Goal: Transaction & Acquisition: Book appointment/travel/reservation

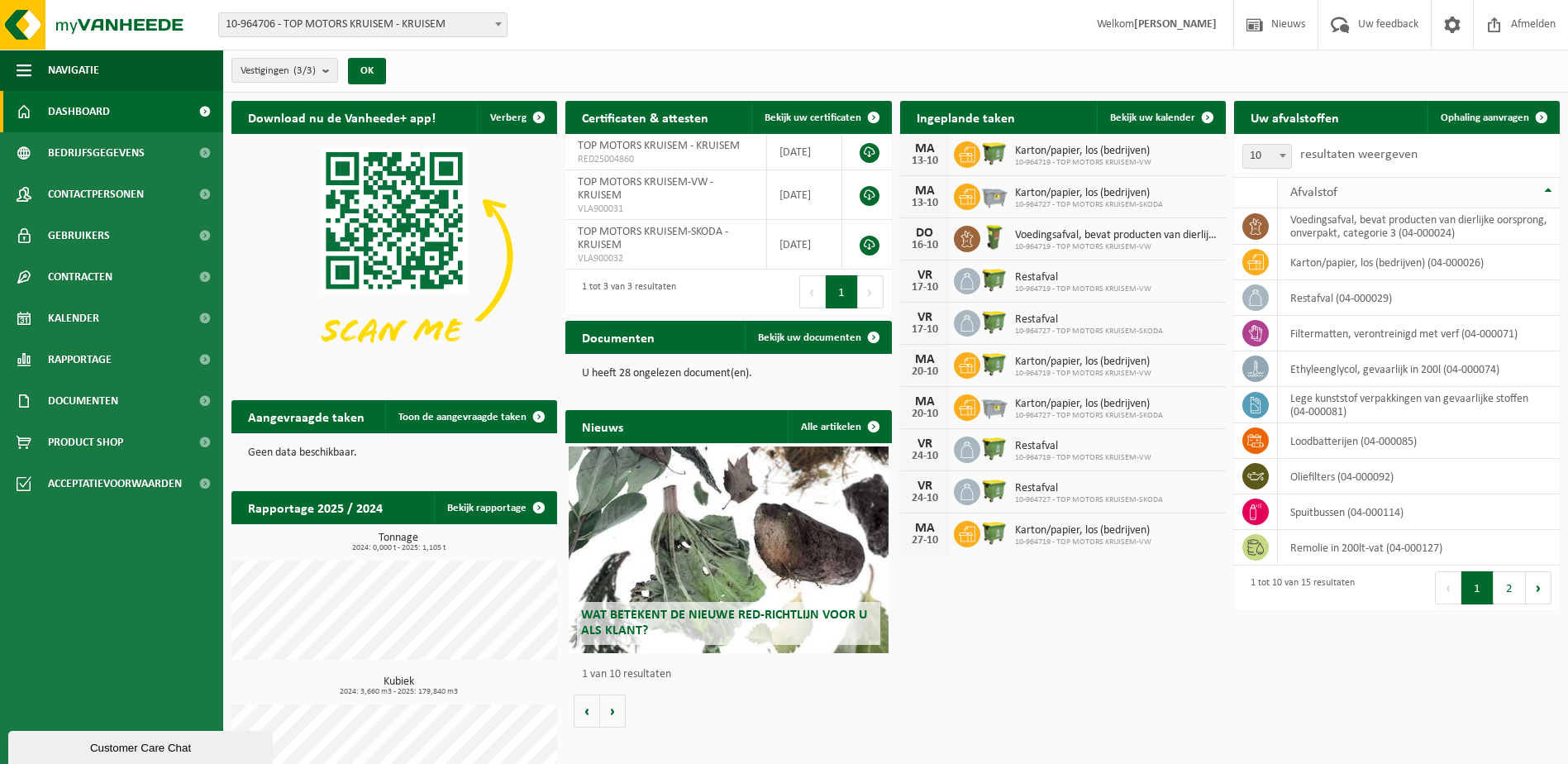
click at [1552, 189] on th "Afvalstof" at bounding box center [1418, 192] width 282 height 31
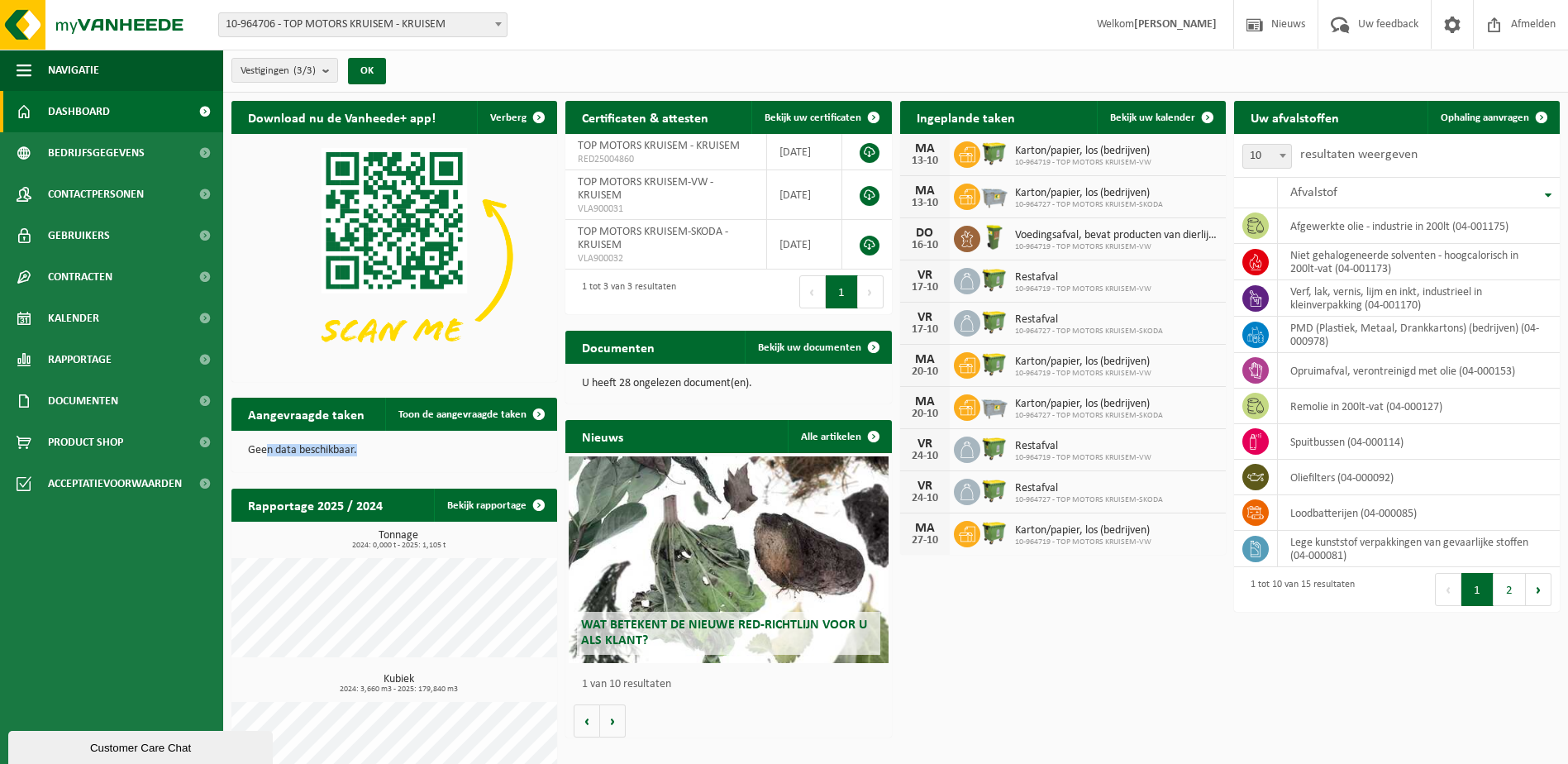
drag, startPoint x: 268, startPoint y: 447, endPoint x: 392, endPoint y: 452, distance: 124.1
click at [392, 452] on p "Geen data beschikbaar." at bounding box center [393, 450] width 293 height 12
drag, startPoint x: 392, startPoint y: 452, endPoint x: 496, endPoint y: 468, distance: 105.2
click at [496, 468] on div "Geen data beschikbaar." at bounding box center [394, 450] width 326 height 40
click at [1479, 120] on span "Ophaling aanvragen" at bounding box center [1485, 118] width 89 height 11
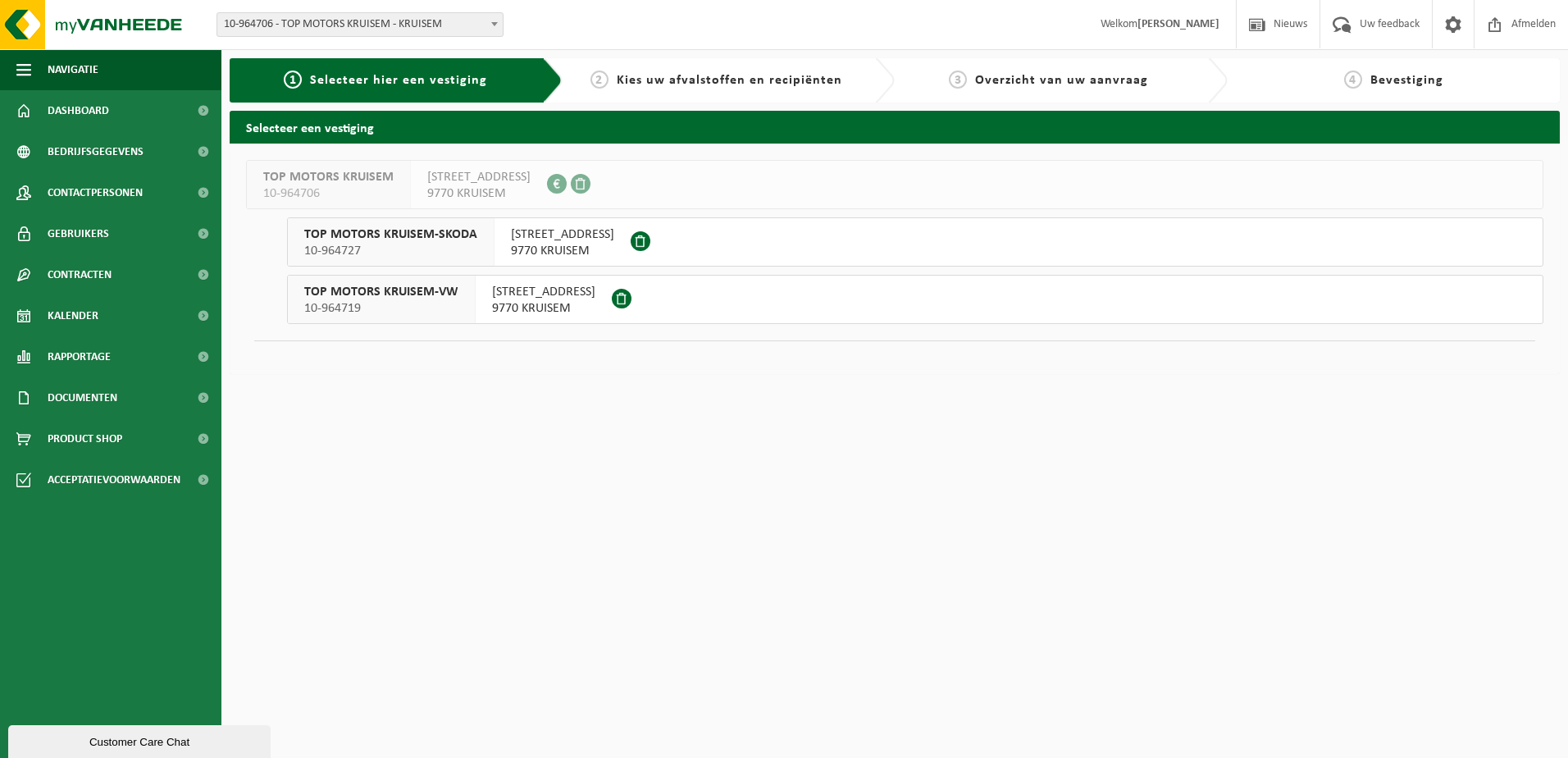
click at [612, 297] on span at bounding box center [621, 298] width 20 height 20
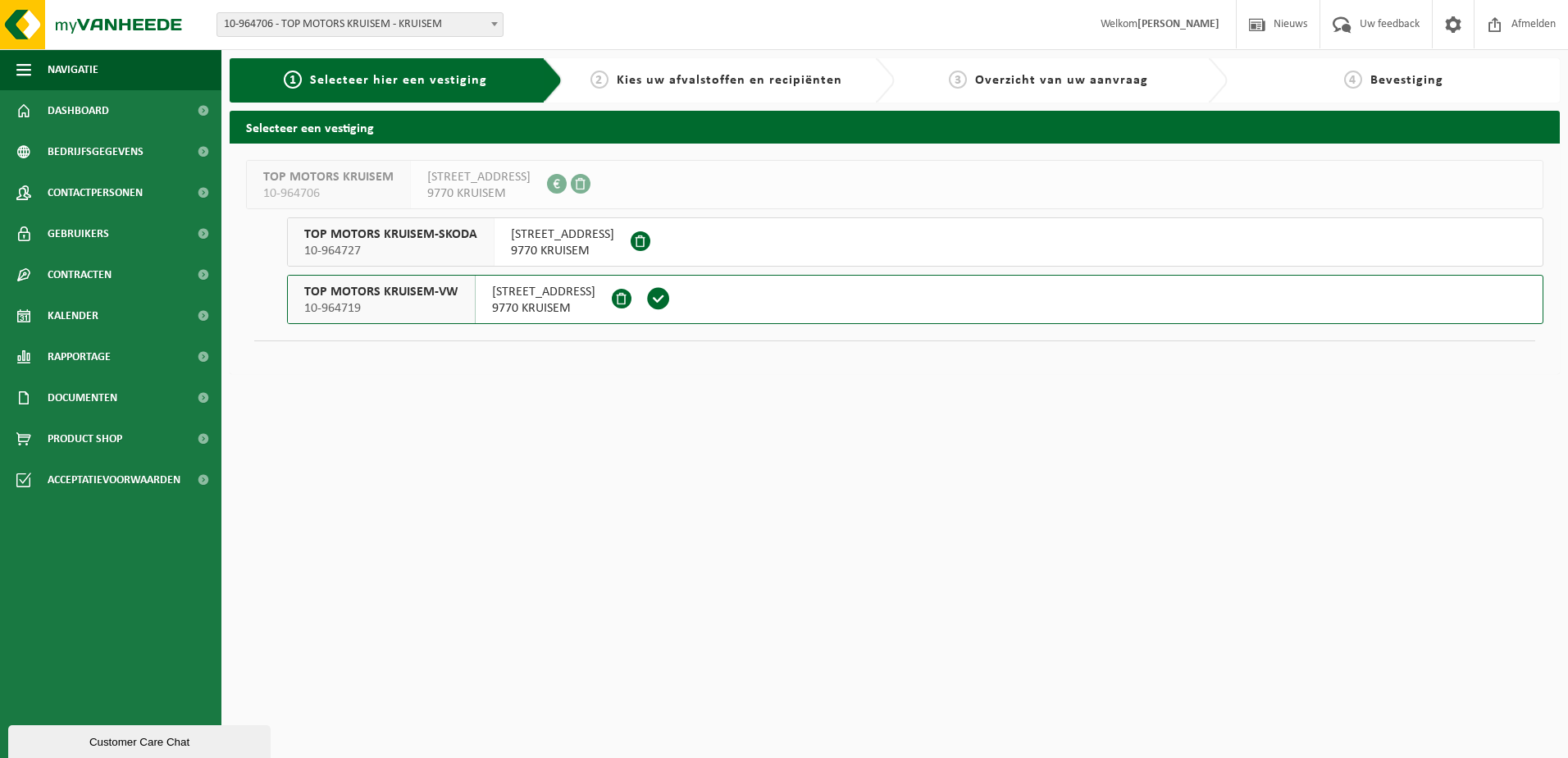
click at [563, 229] on span "HOOGSTRAAT 14" at bounding box center [563, 234] width 103 height 17
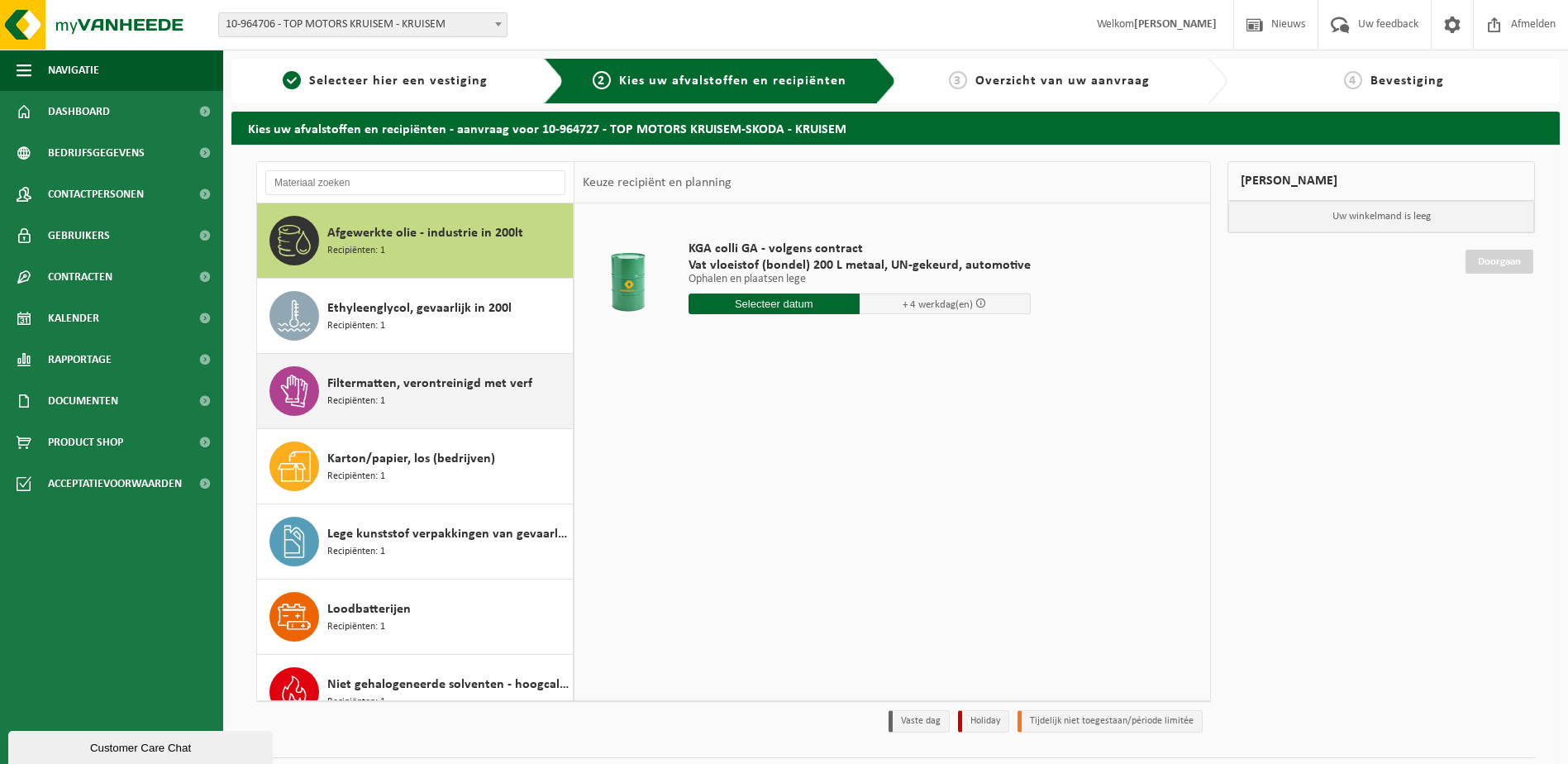
click at [439, 382] on span "Filtermatten, verontreinigd met verf" at bounding box center [429, 383] width 205 height 20
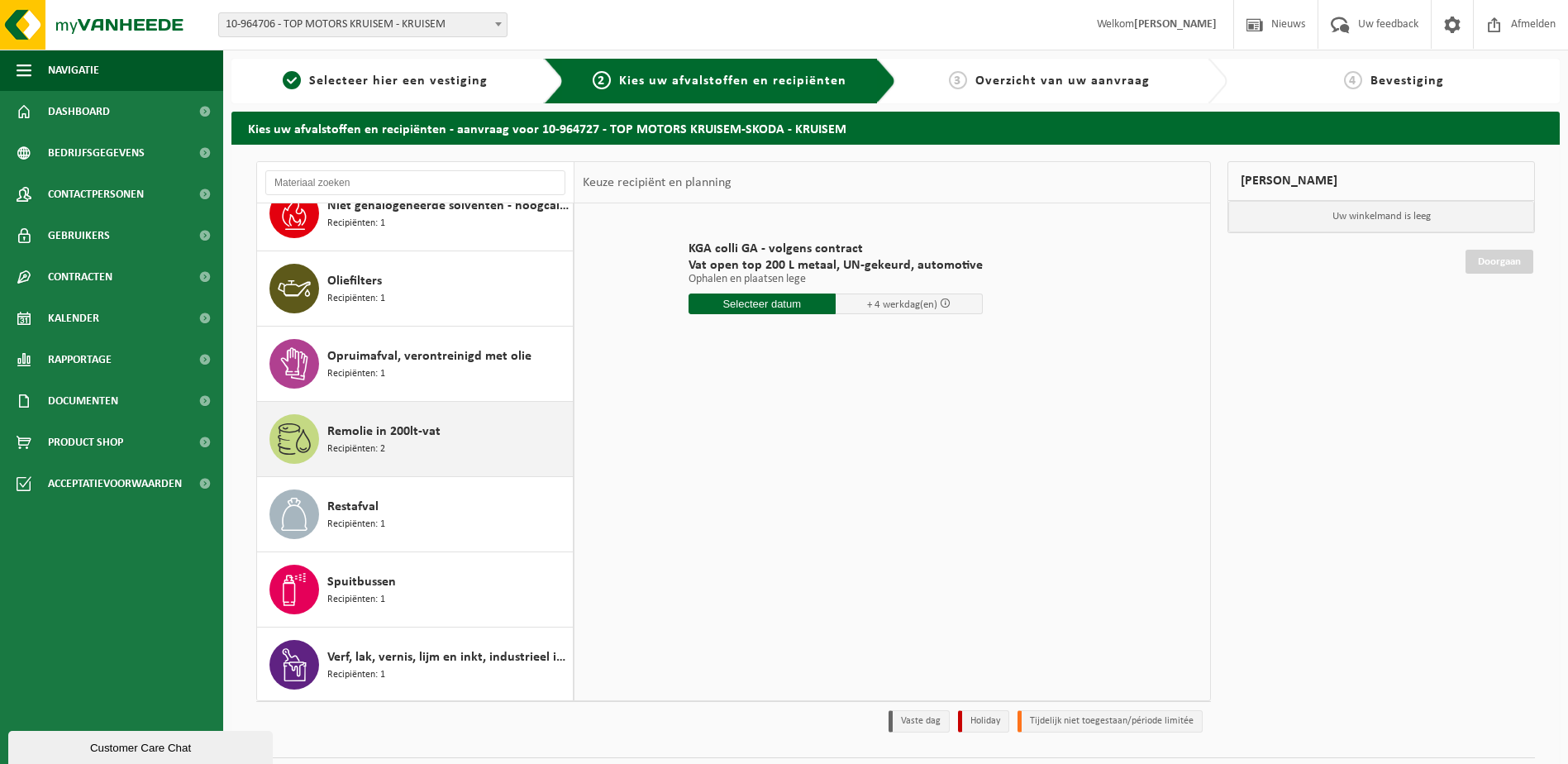
scroll to position [480, 0]
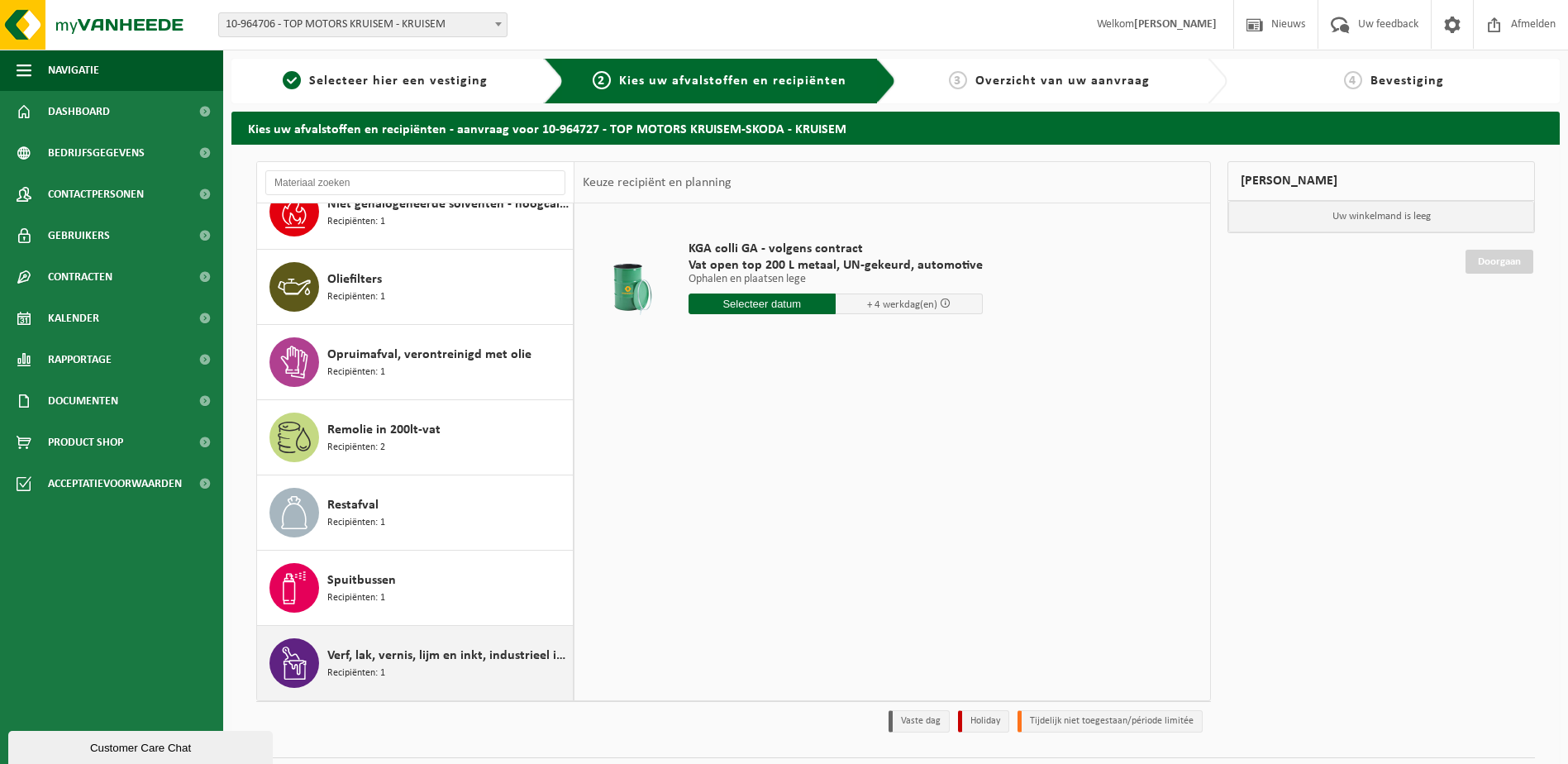
click at [424, 668] on div "Verf, lak, vernis, lijm en inkt, industrieel in kleinverpakking Recipiënten: 1" at bounding box center [448, 663] width 242 height 50
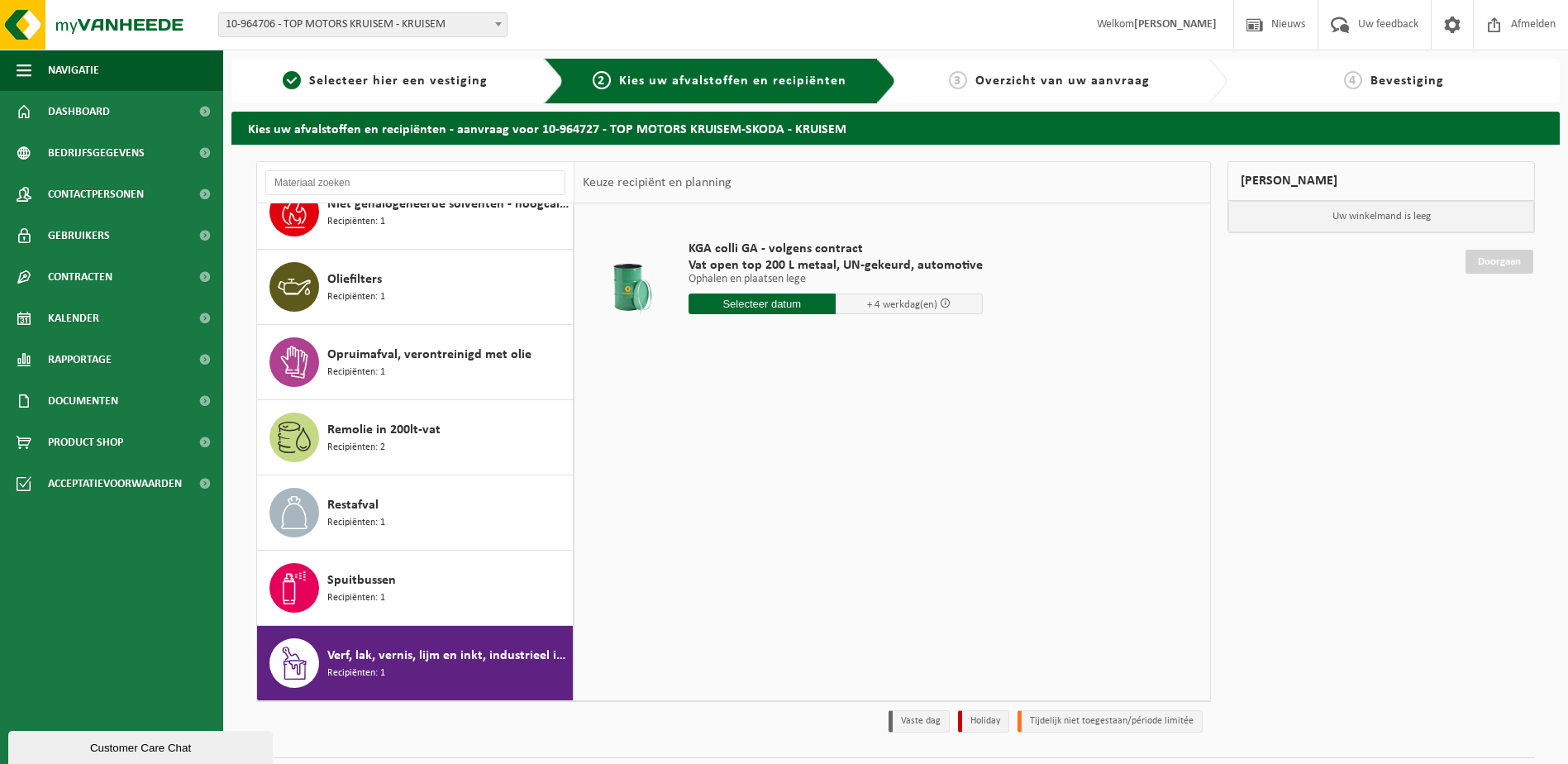
click at [746, 304] on input "text" at bounding box center [761, 304] width 147 height 21
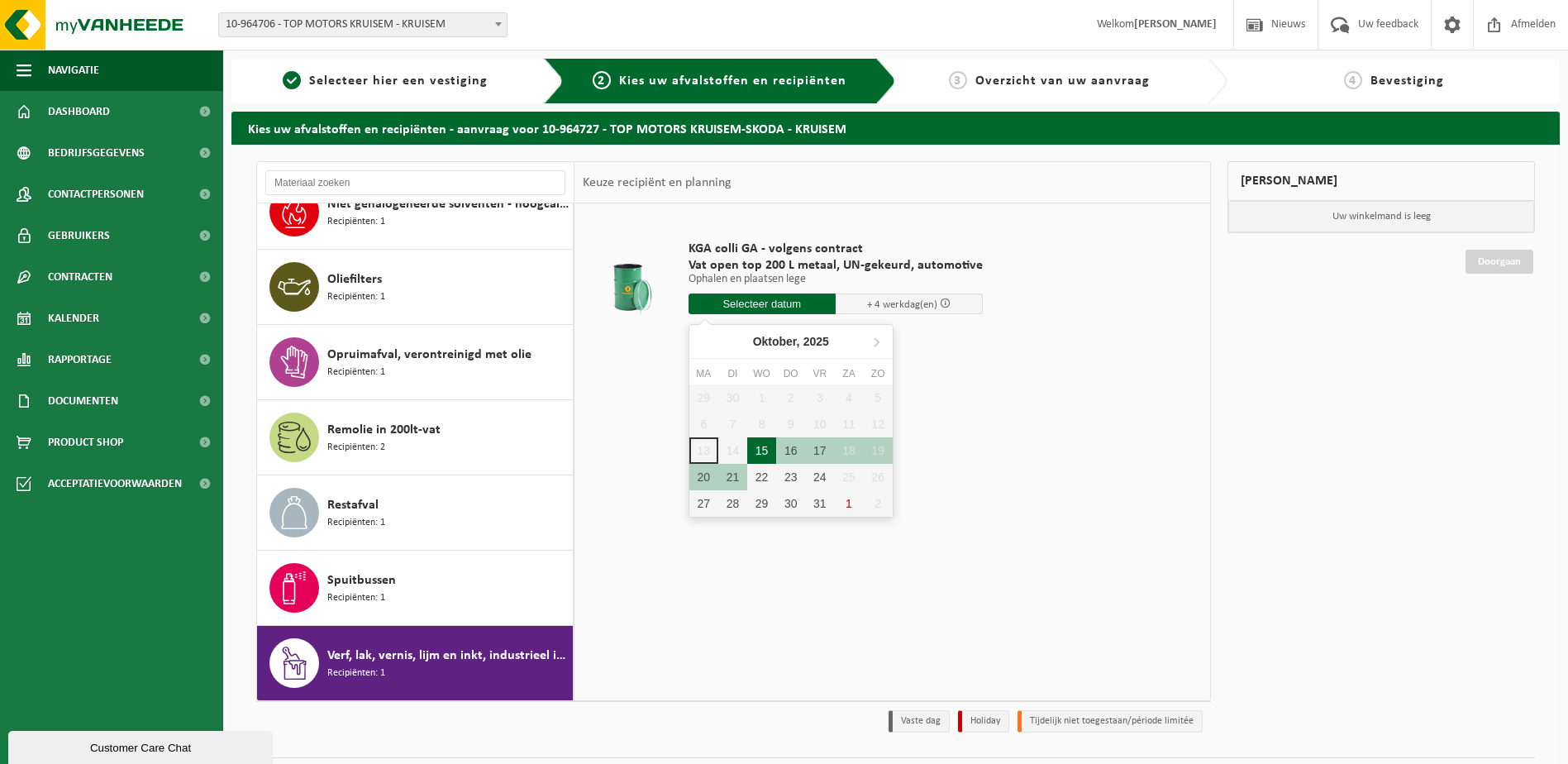
click at [760, 450] on div "15" at bounding box center [761, 450] width 29 height 26
type input "Van 2025-10-15"
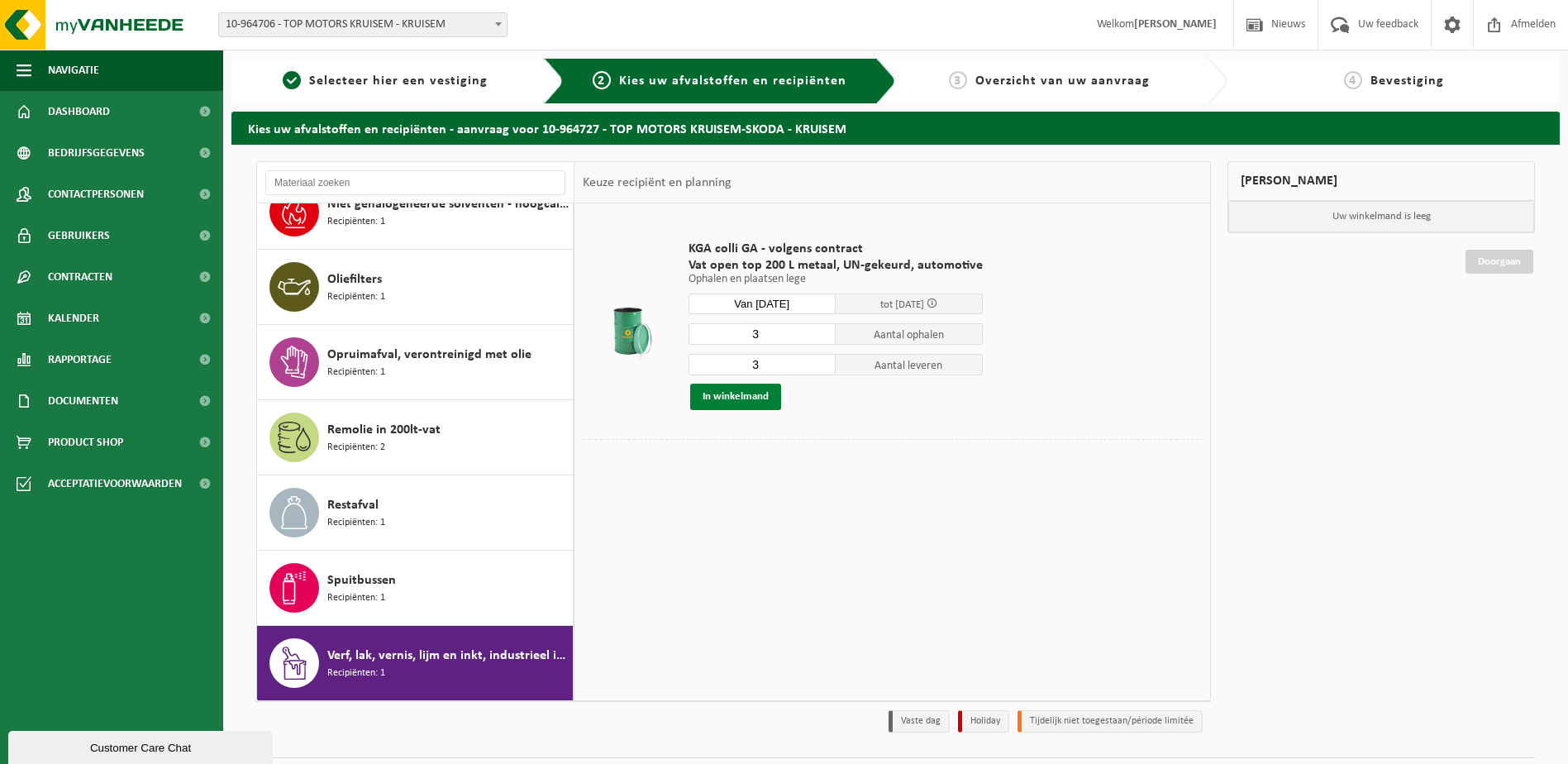
click at [730, 396] on button "In winkelmand" at bounding box center [735, 396] width 91 height 26
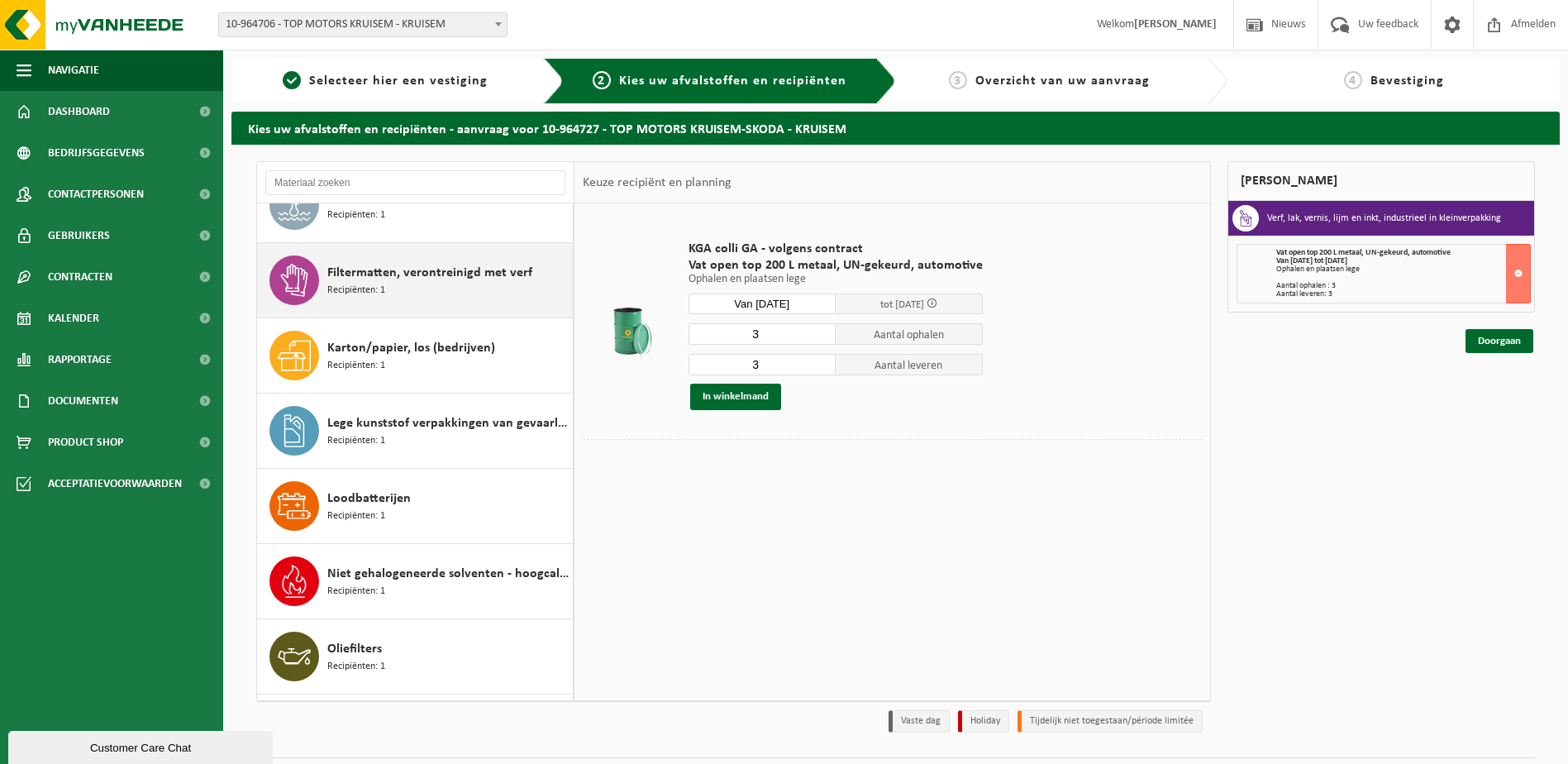
scroll to position [67, 0]
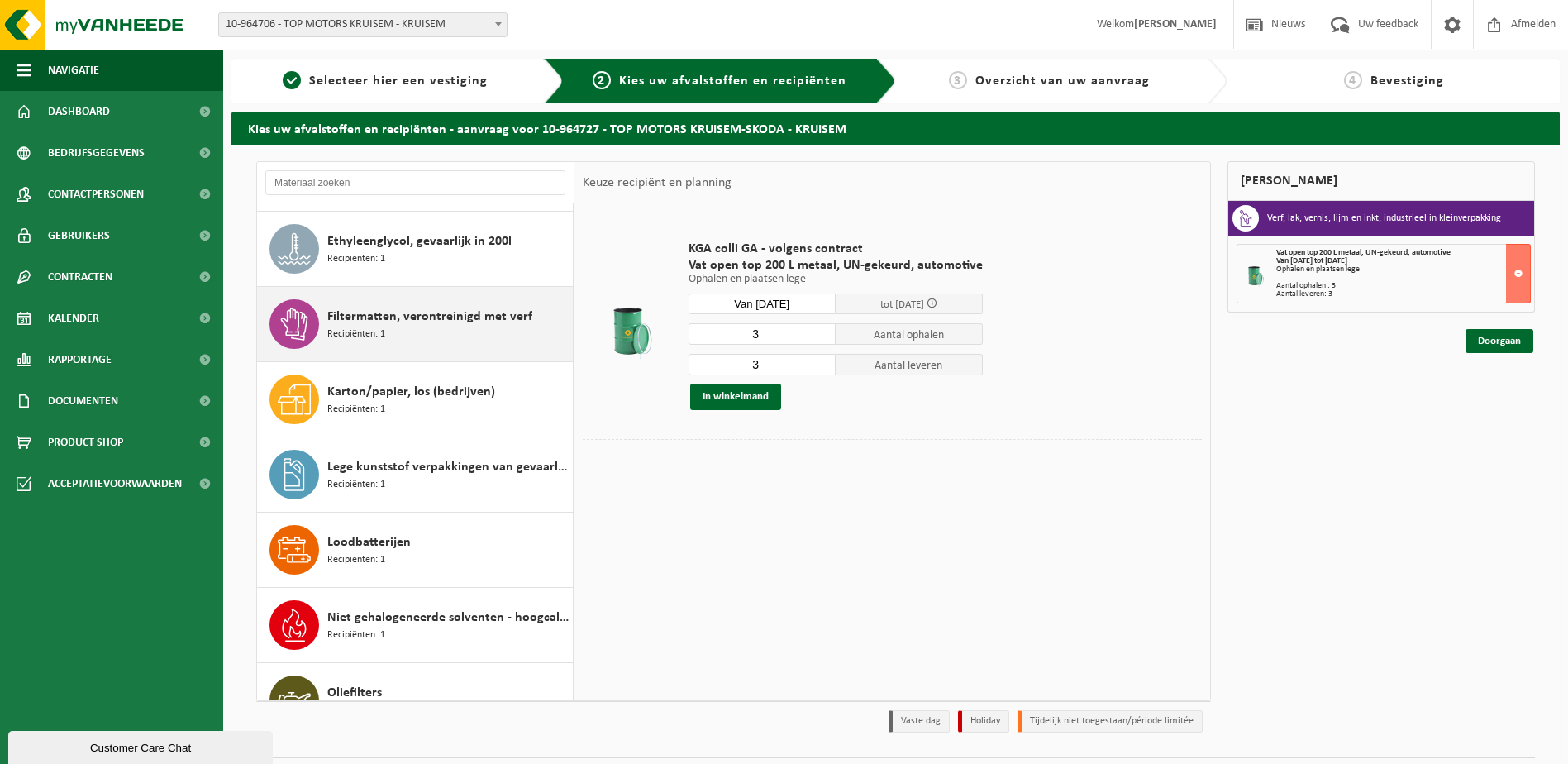
click at [423, 334] on div "Filtermatten, verontreinigd met verf Recipiënten: 1" at bounding box center [448, 325] width 242 height 50
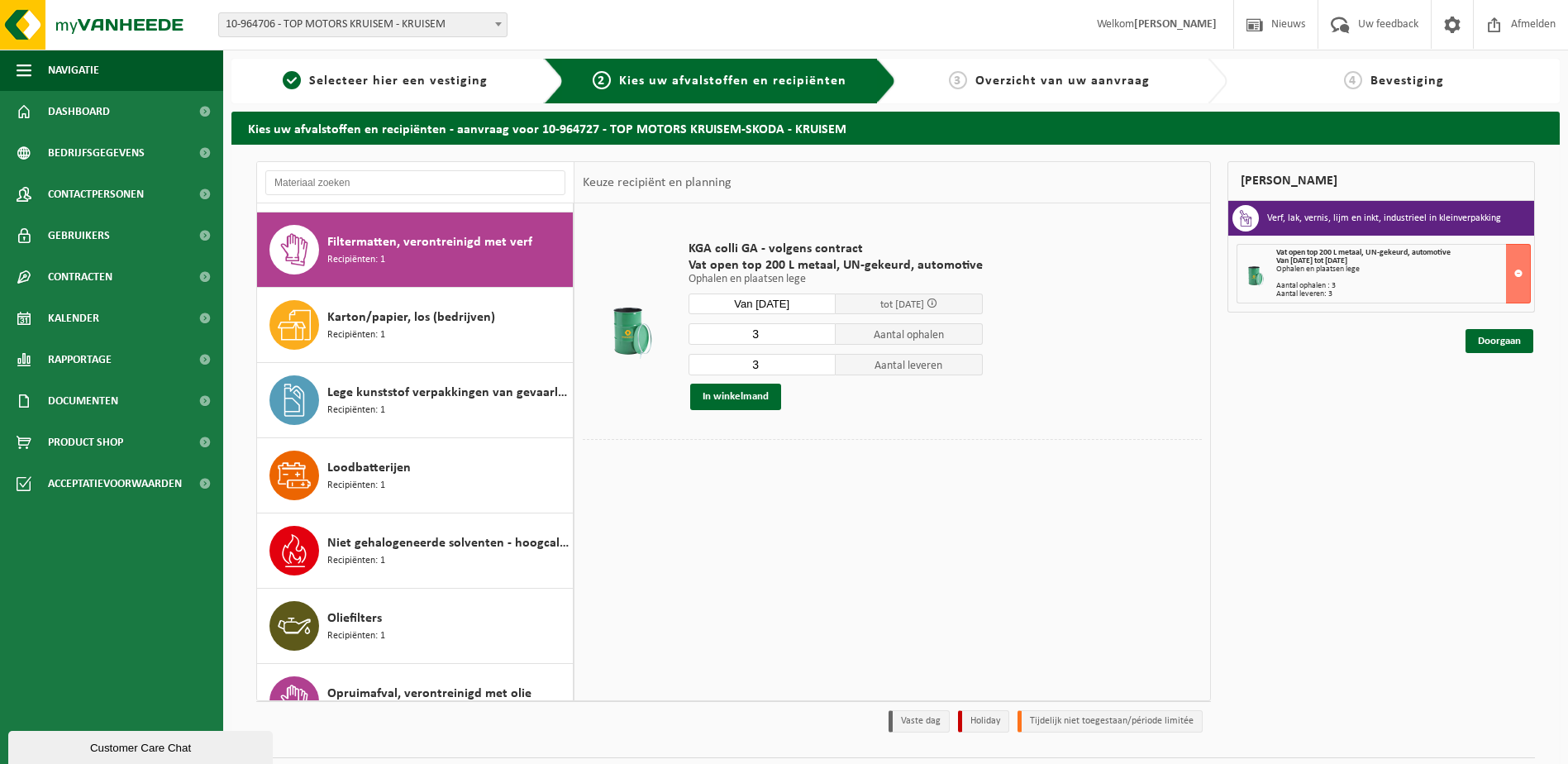
scroll to position [151, 0]
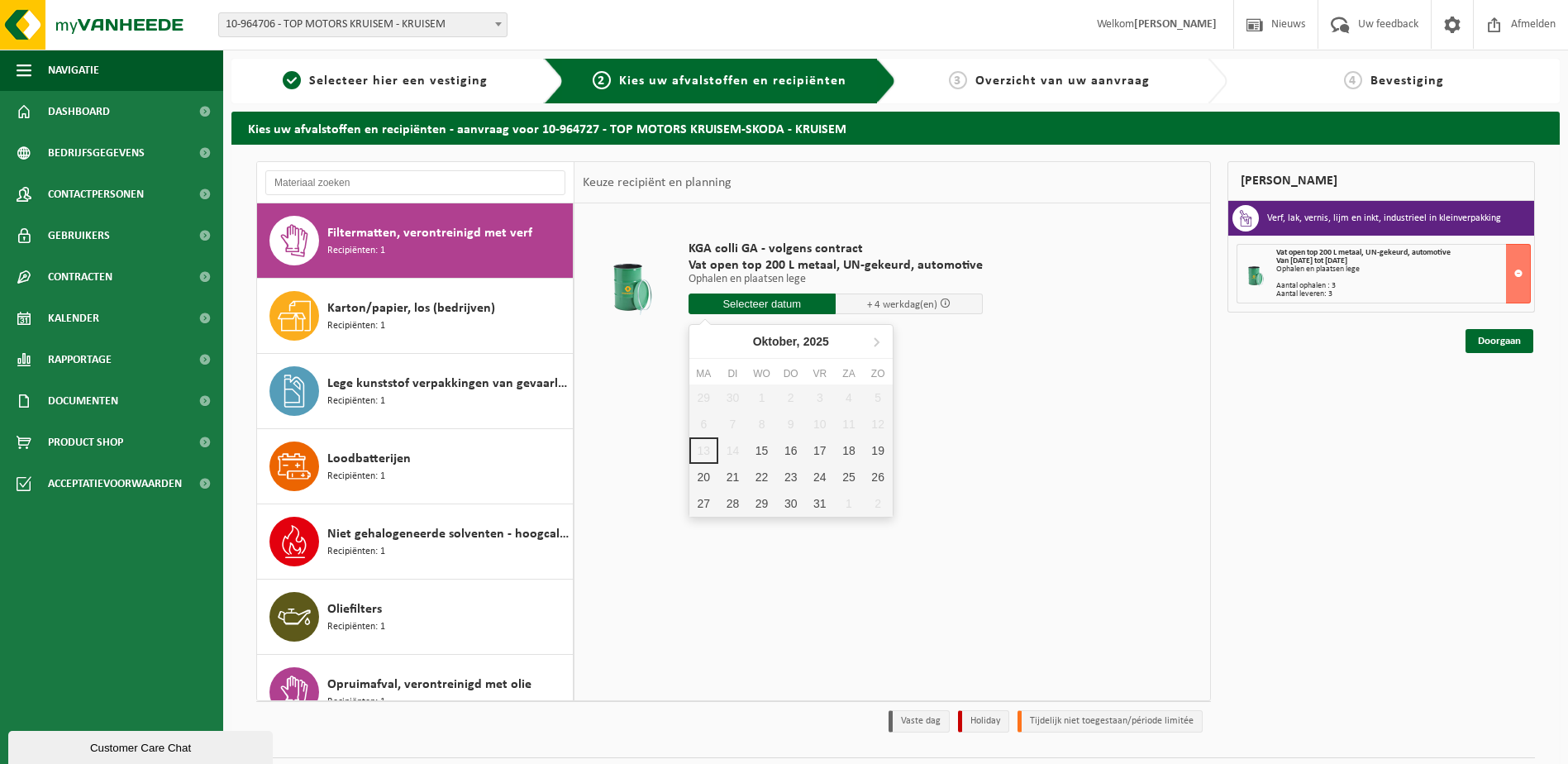
click at [794, 302] on input "text" at bounding box center [761, 304] width 147 height 21
click at [762, 451] on div "15" at bounding box center [761, 450] width 29 height 26
type input "Van 2025-10-15"
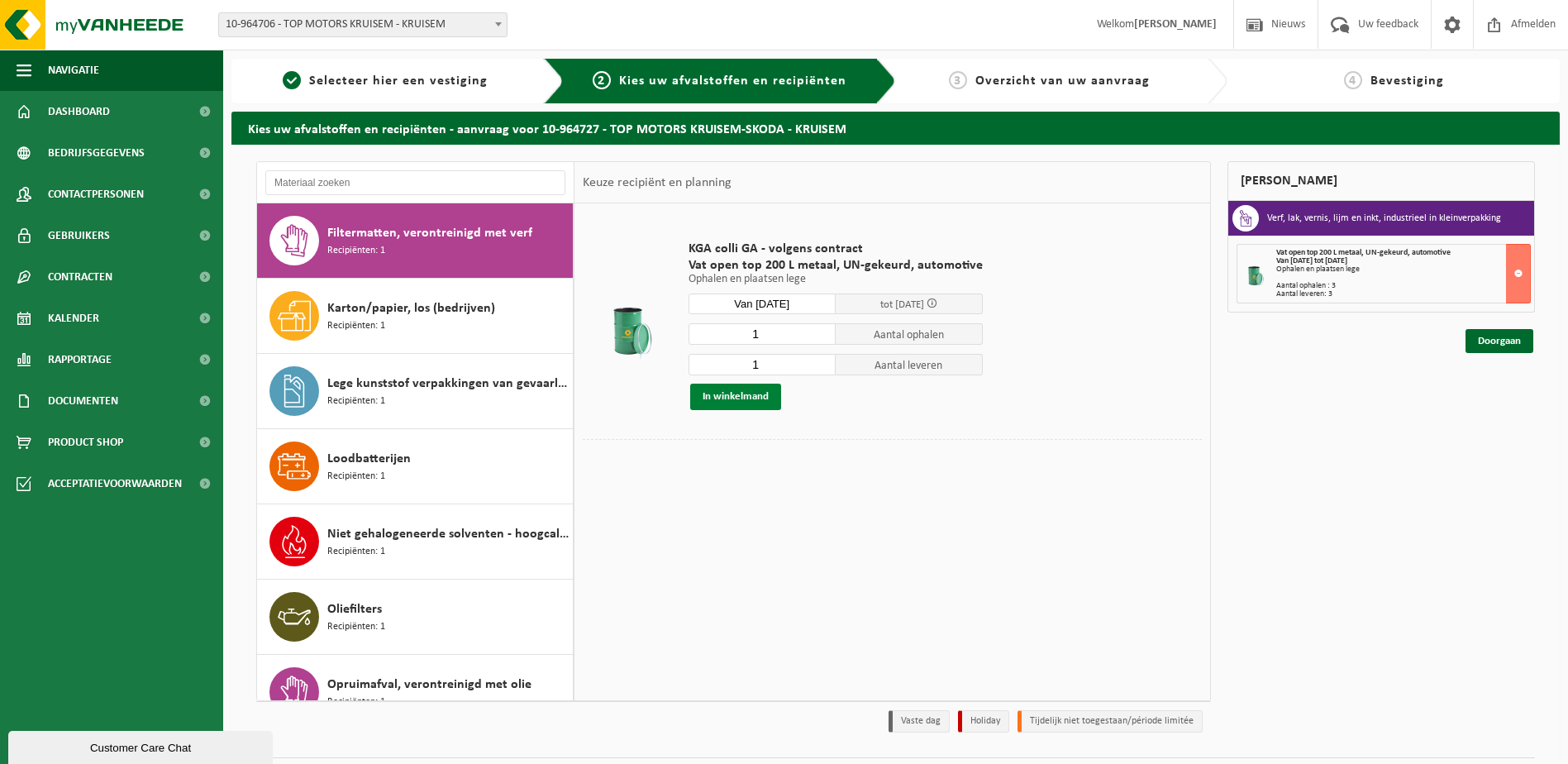
drag, startPoint x: 733, startPoint y: 394, endPoint x: 1444, endPoint y: 411, distance: 711.2
click at [736, 397] on button "In winkelmand" at bounding box center [735, 396] width 91 height 26
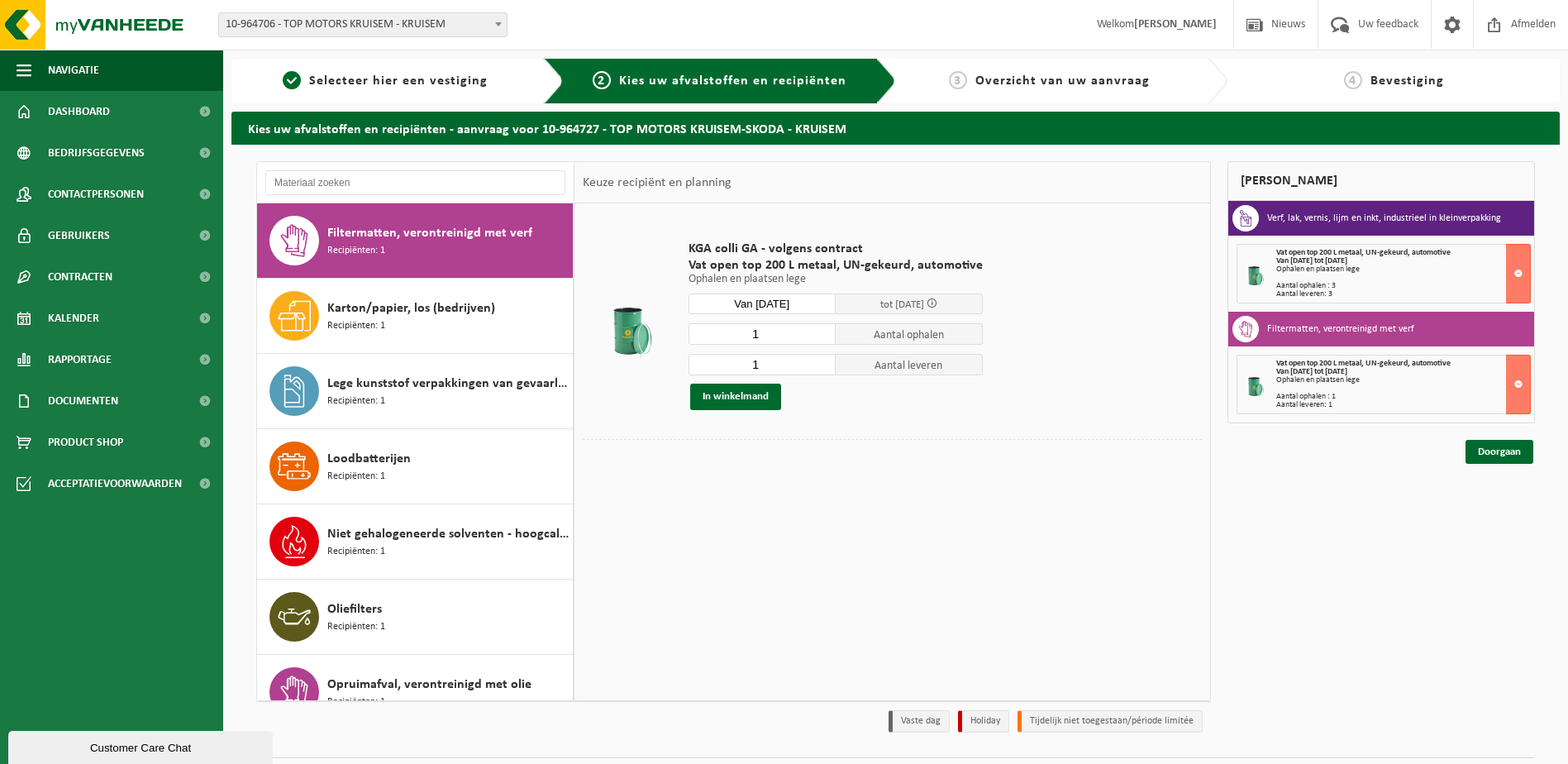
click at [1422, 277] on div "Vat open top 200 L metaal, UN-gekeurd, automotive Van 2025-10-15 tot 2025-10-21…" at bounding box center [1403, 274] width 254 height 50
click at [1347, 279] on div "Vat open top 200 L metaal, UN-gekeurd, automotive Van 2025-10-15 tot 2025-10-21…" at bounding box center [1403, 274] width 254 height 50
click at [1367, 405] on div "Aantal leveren: 1" at bounding box center [1403, 404] width 254 height 8
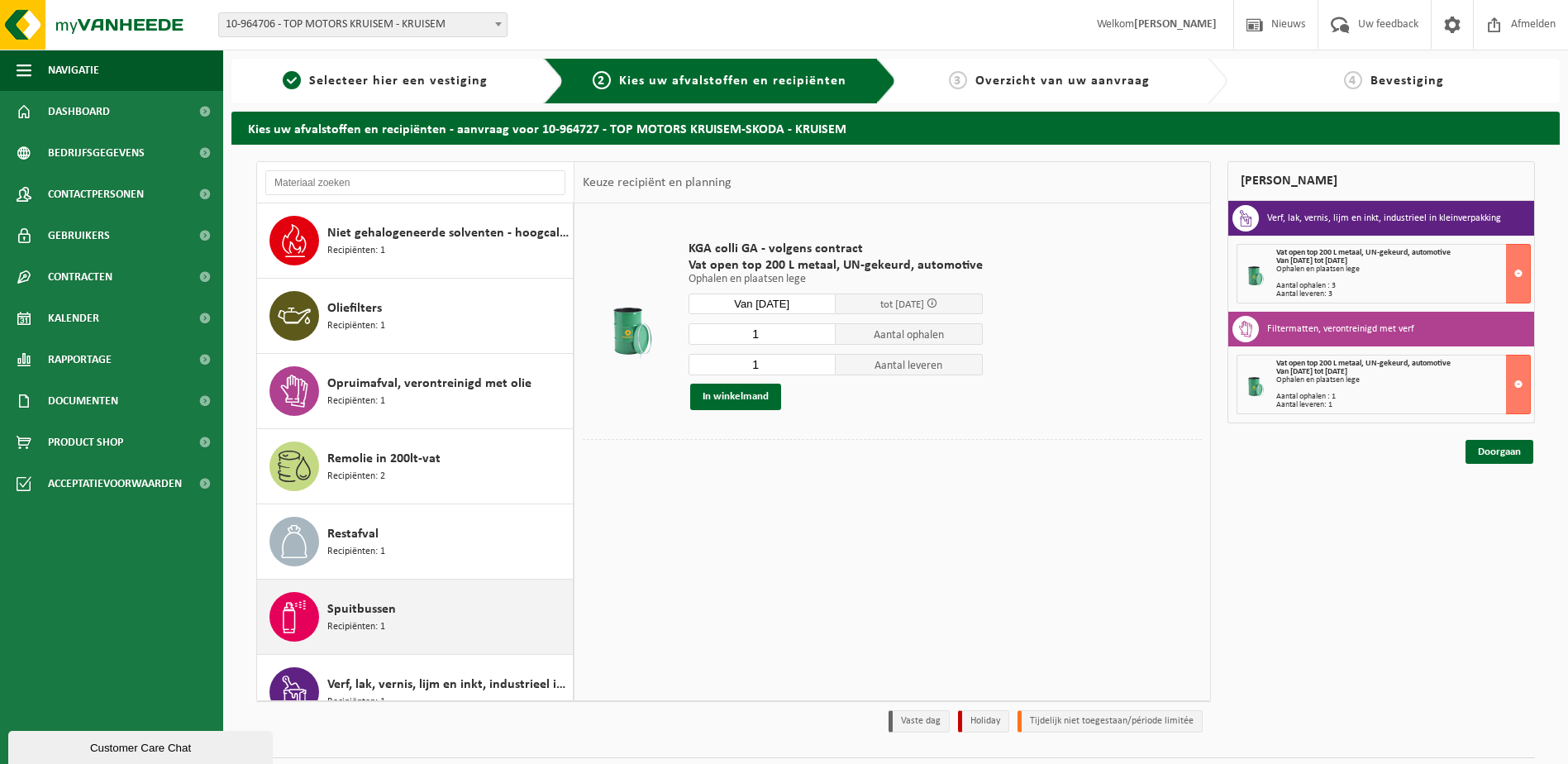
scroll to position [480, 0]
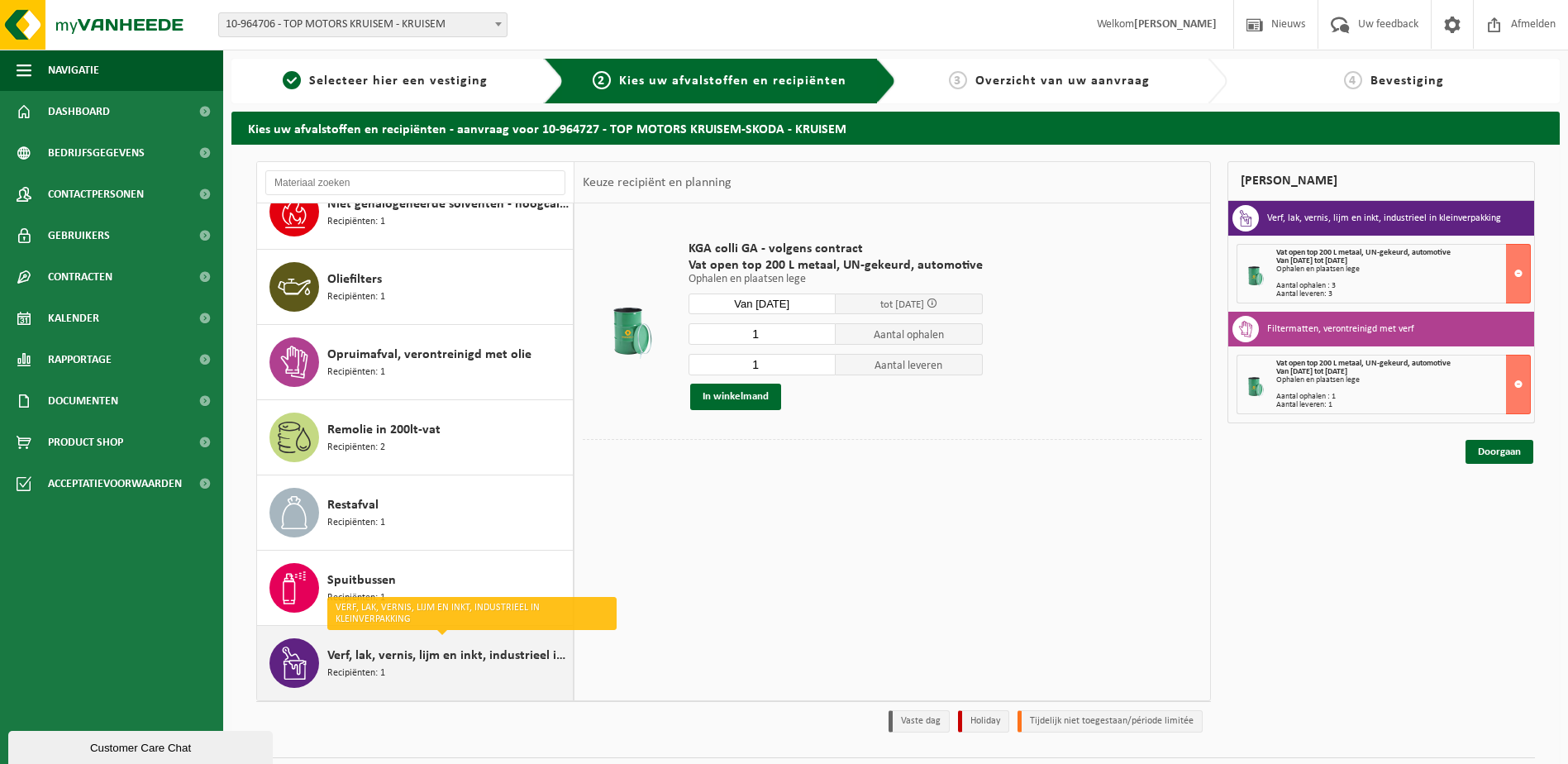
click at [390, 669] on div "Verf, lak, vernis, lijm en inkt, industrieel in kleinverpakking Recipiënten: 1" at bounding box center [448, 663] width 242 height 50
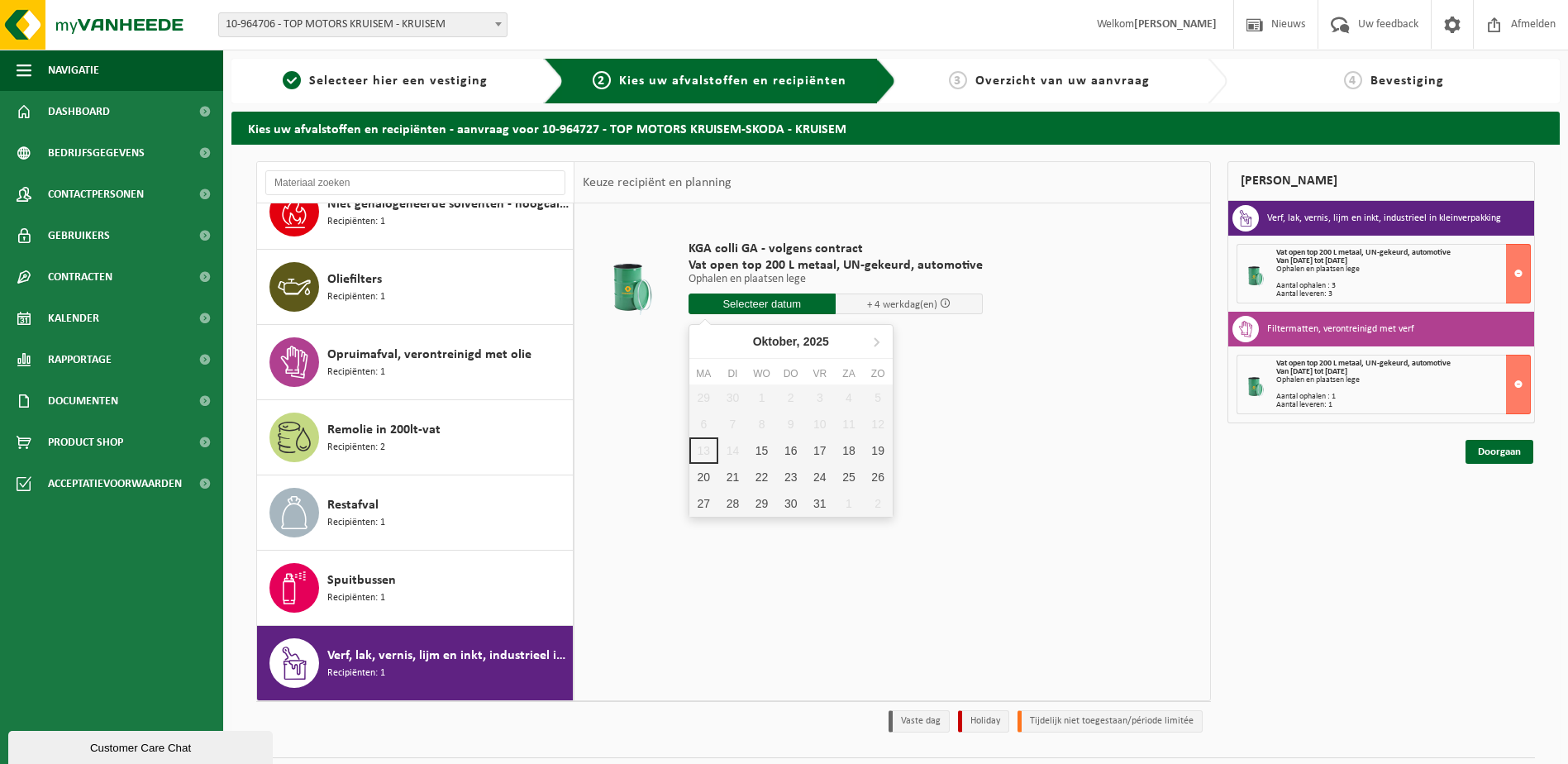
click at [768, 305] on input "text" at bounding box center [761, 304] width 147 height 21
click at [760, 453] on div "15" at bounding box center [761, 450] width 29 height 26
type input "Van 2025-10-15"
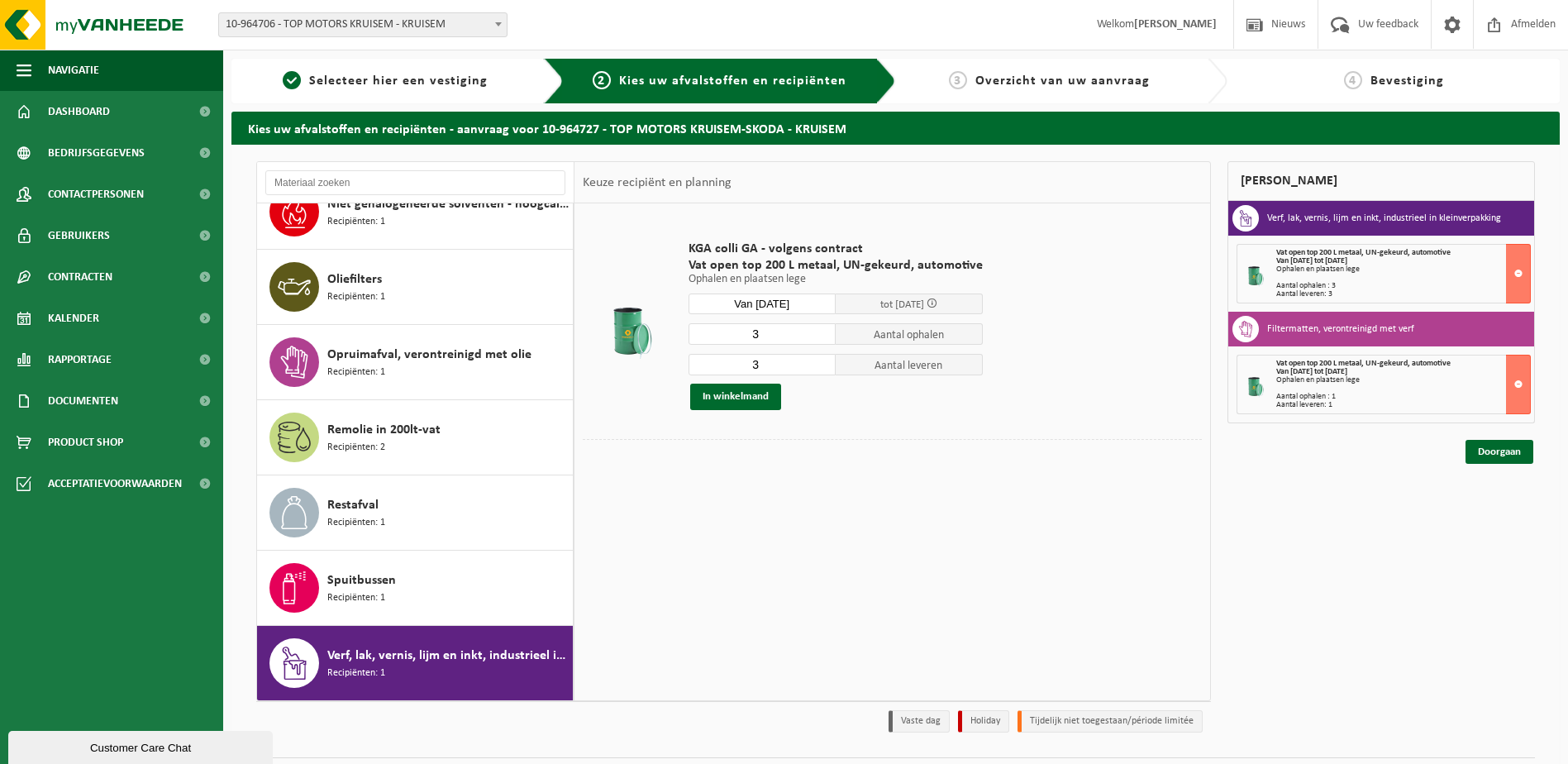
click at [770, 333] on input "3" at bounding box center [761, 335] width 147 height 22
type input "2"
click at [777, 367] on input "3" at bounding box center [761, 365] width 147 height 22
type input "2"
click at [739, 390] on button "In winkelmand" at bounding box center [735, 396] width 91 height 26
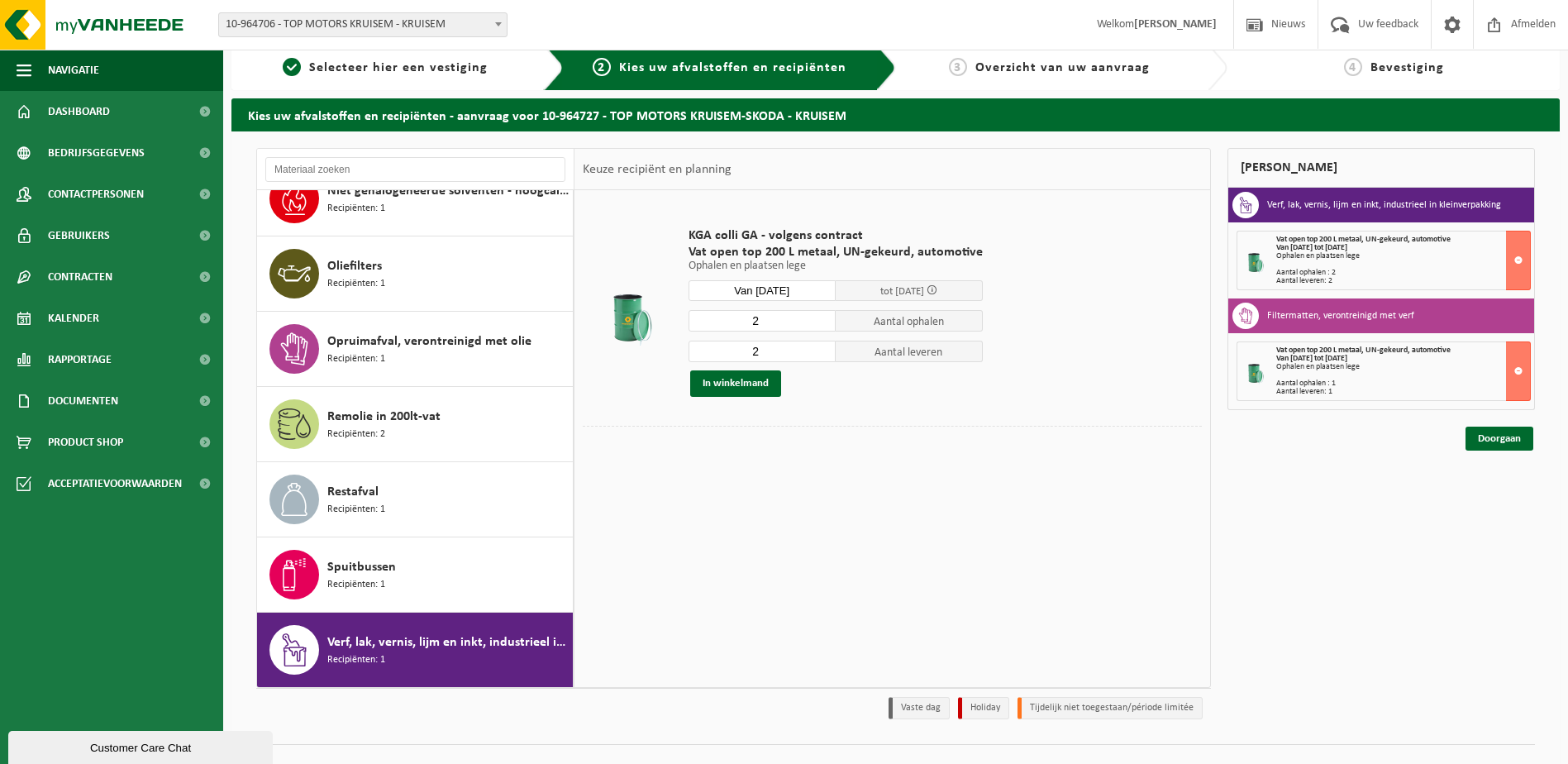
scroll to position [0, 0]
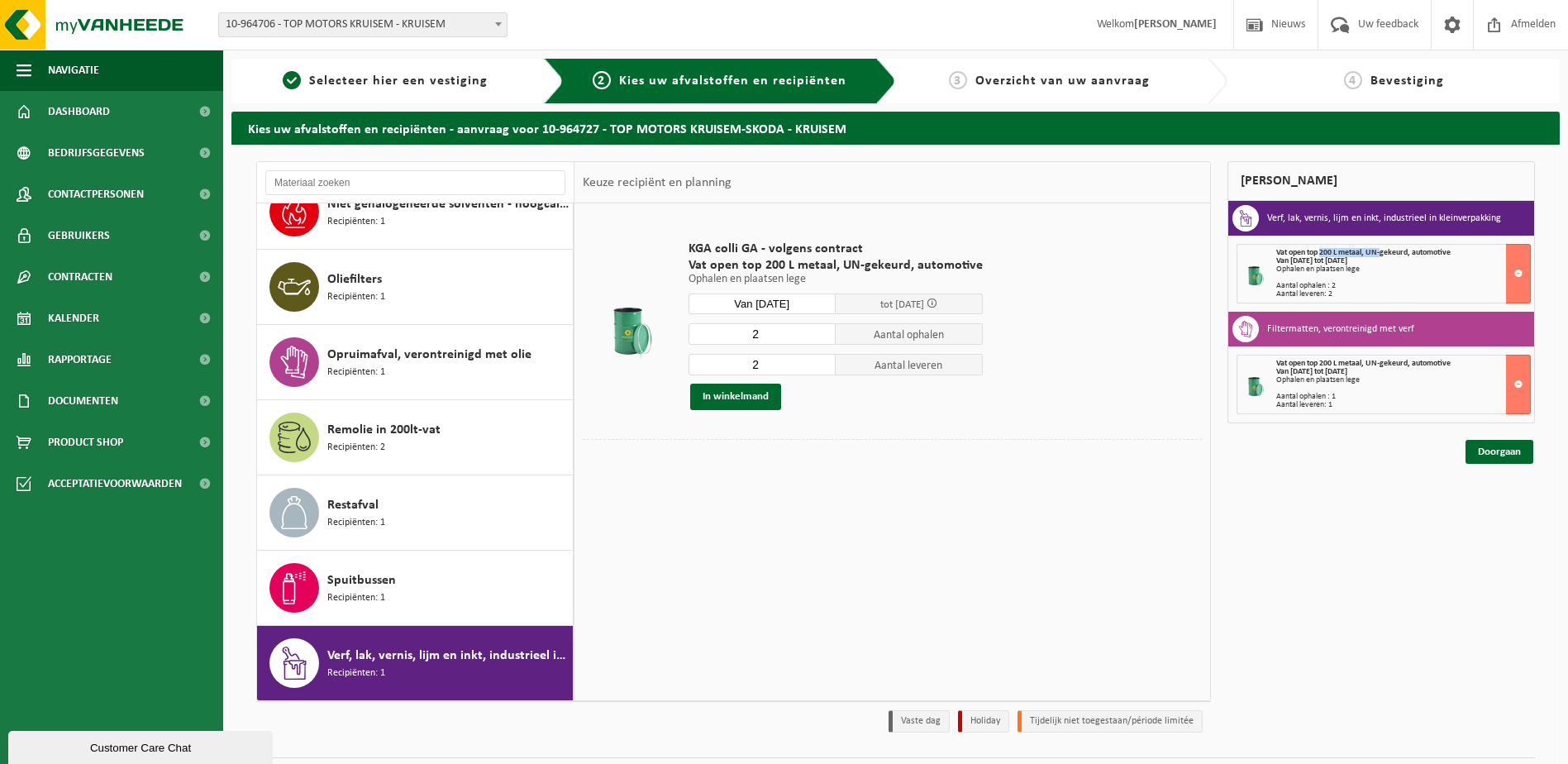
drag, startPoint x: 1323, startPoint y: 255, endPoint x: 1383, endPoint y: 257, distance: 60.0
click at [1383, 257] on span "Vat open top 200 L metaal, UN-gekeurd, automotive" at bounding box center [1363, 252] width 175 height 9
drag, startPoint x: 1383, startPoint y: 257, endPoint x: 1345, endPoint y: 363, distance: 112.6
click at [1345, 363] on span "Vat open top 200 L metaal, UN-gekeurd, automotive" at bounding box center [1363, 363] width 175 height 9
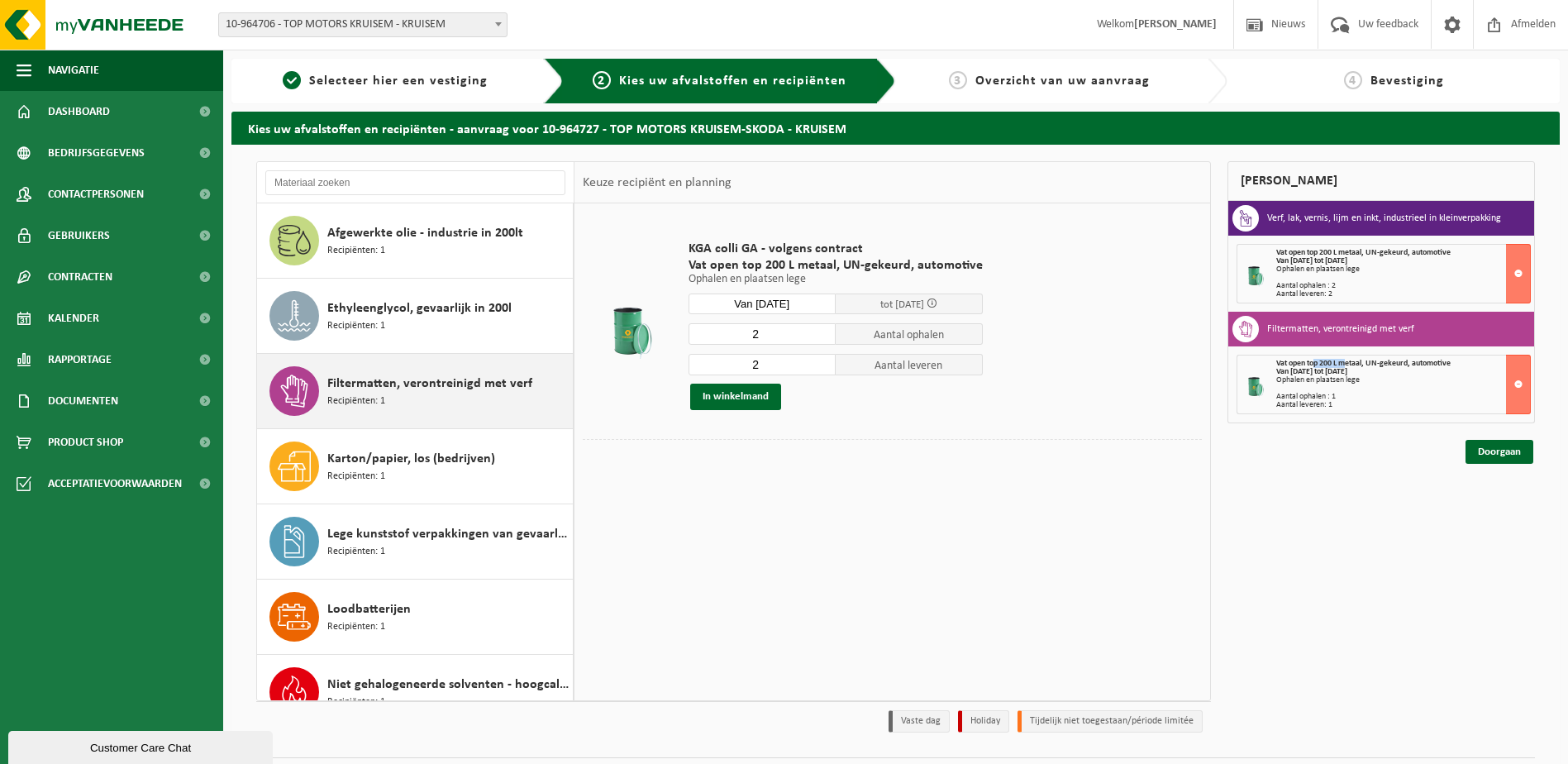
click at [422, 396] on div "Filtermatten, verontreinigd met verf Recipiënten: 1" at bounding box center [448, 391] width 242 height 50
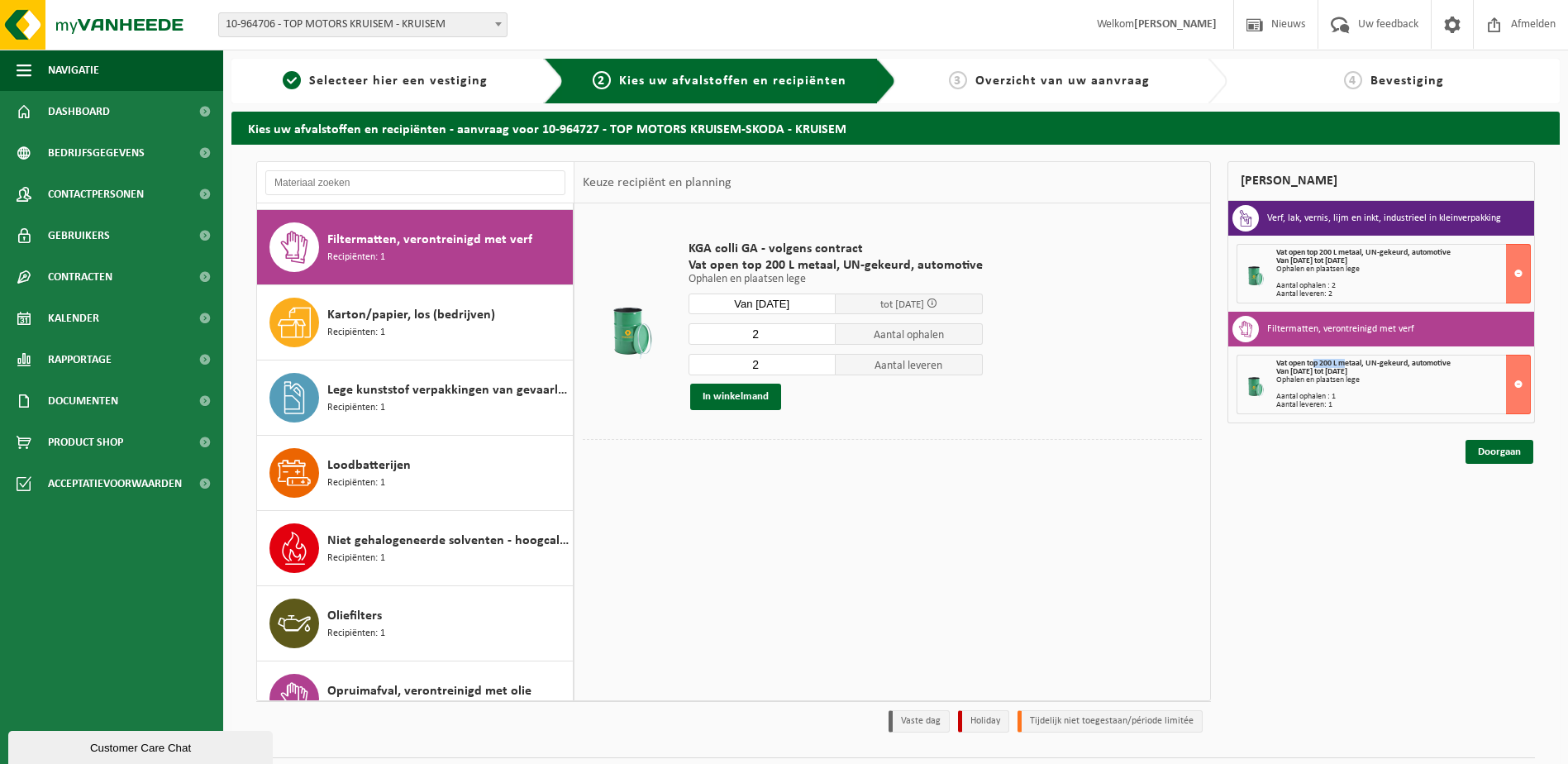
scroll to position [151, 0]
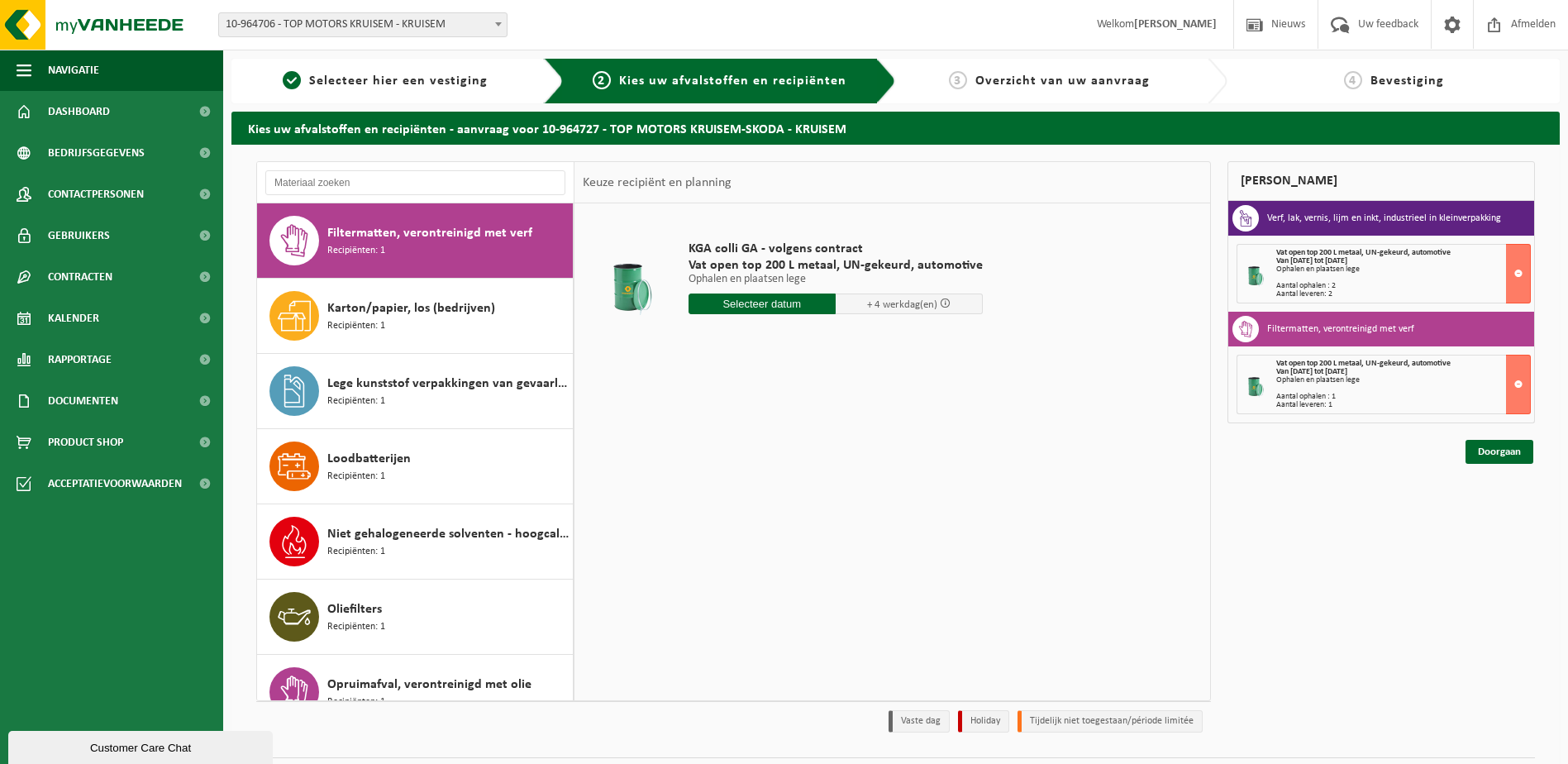
click at [787, 304] on input "text" at bounding box center [761, 304] width 147 height 21
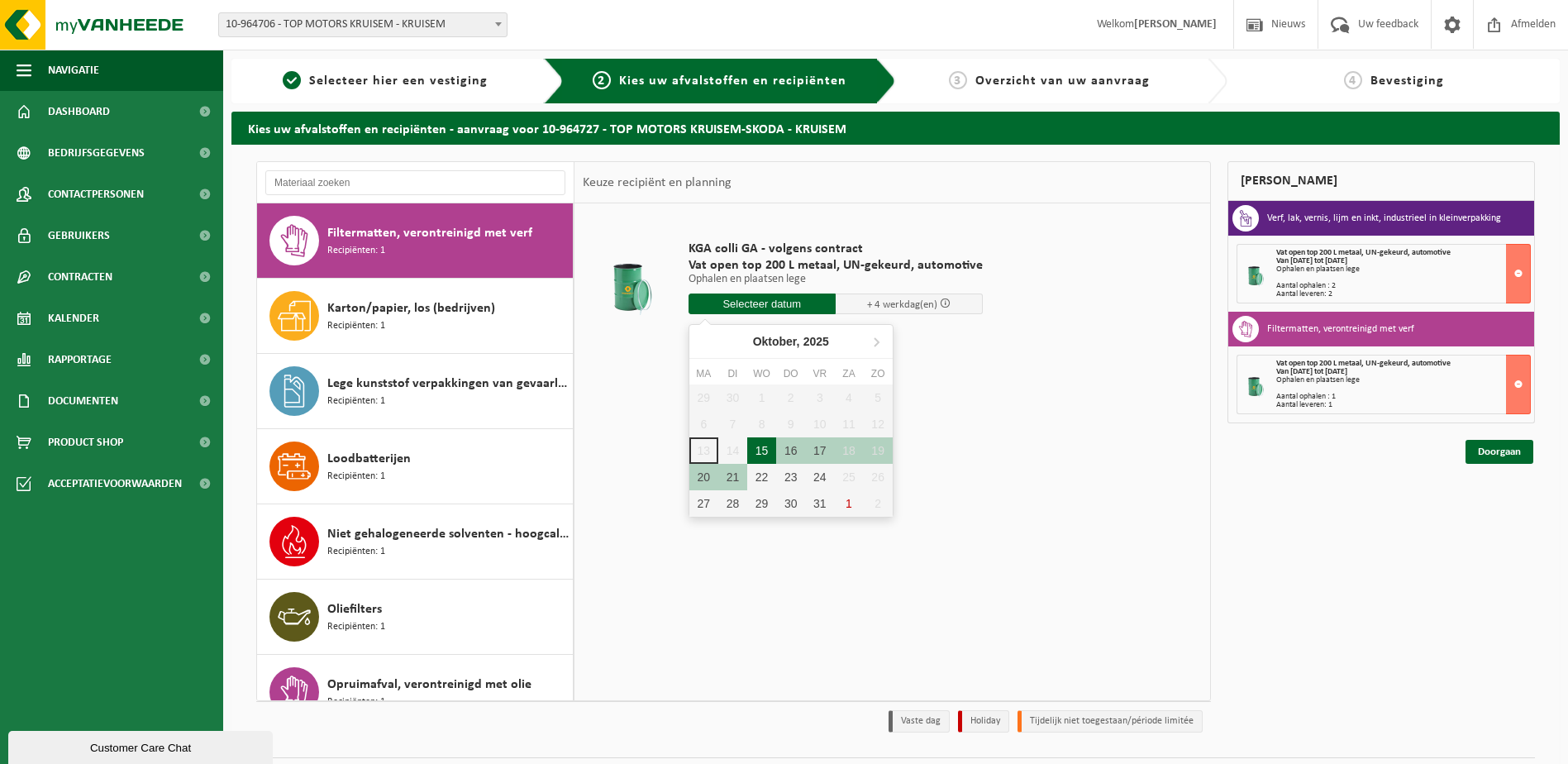
click at [772, 448] on div "15" at bounding box center [761, 450] width 29 height 26
type input "Van 2025-10-15"
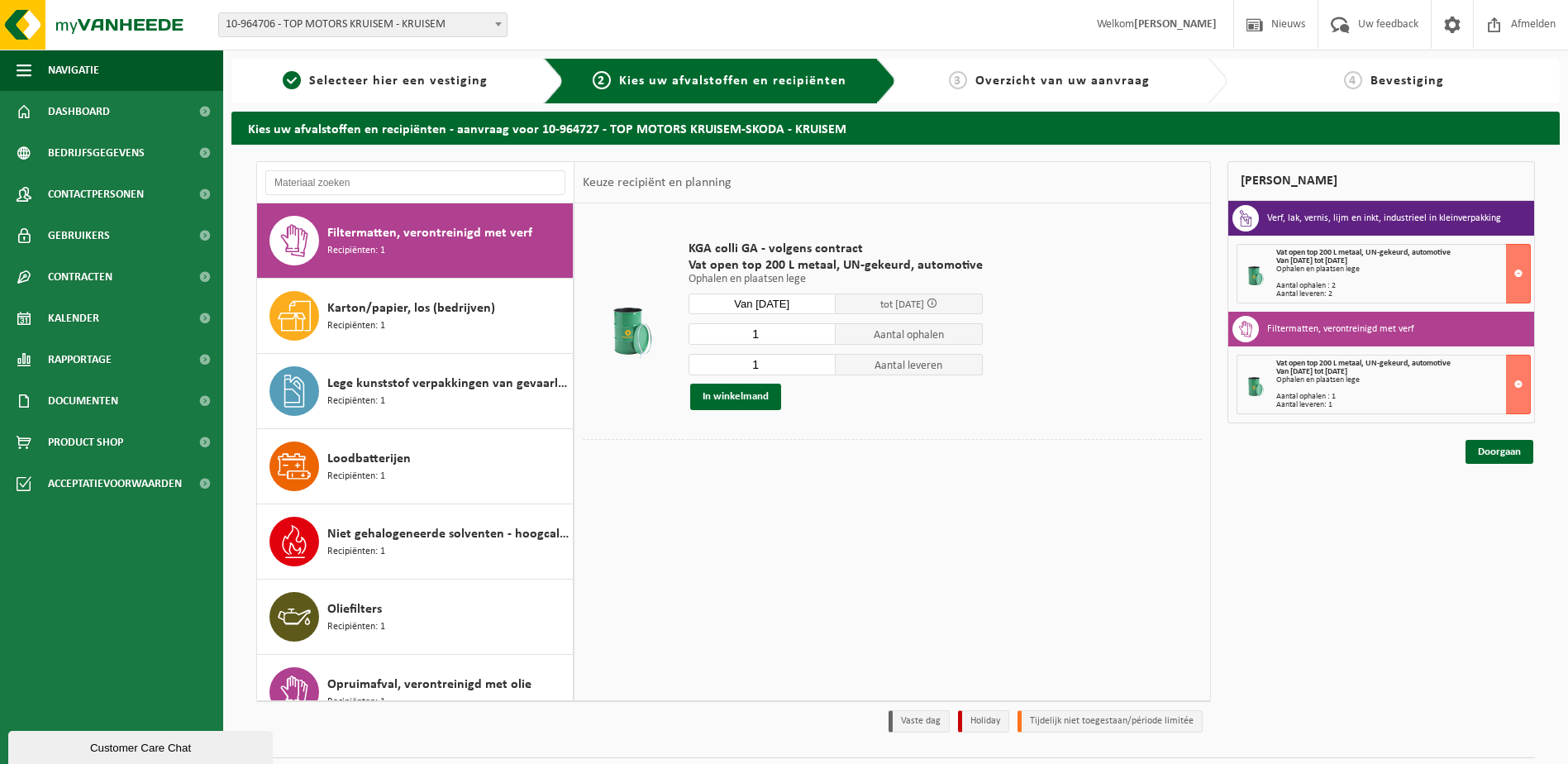
click at [779, 339] on input "1" at bounding box center [761, 335] width 147 height 22
drag, startPoint x: 779, startPoint y: 339, endPoint x: 657, endPoint y: 343, distance: 122.1
click at [657, 343] on tr "KGA colli GA - volgens contract Vat open top 200 L metaal, UN-gekeurd, automoti…" at bounding box center [892, 326] width 619 height 228
type input "2"
click at [776, 368] on input "1" at bounding box center [761, 365] width 147 height 22
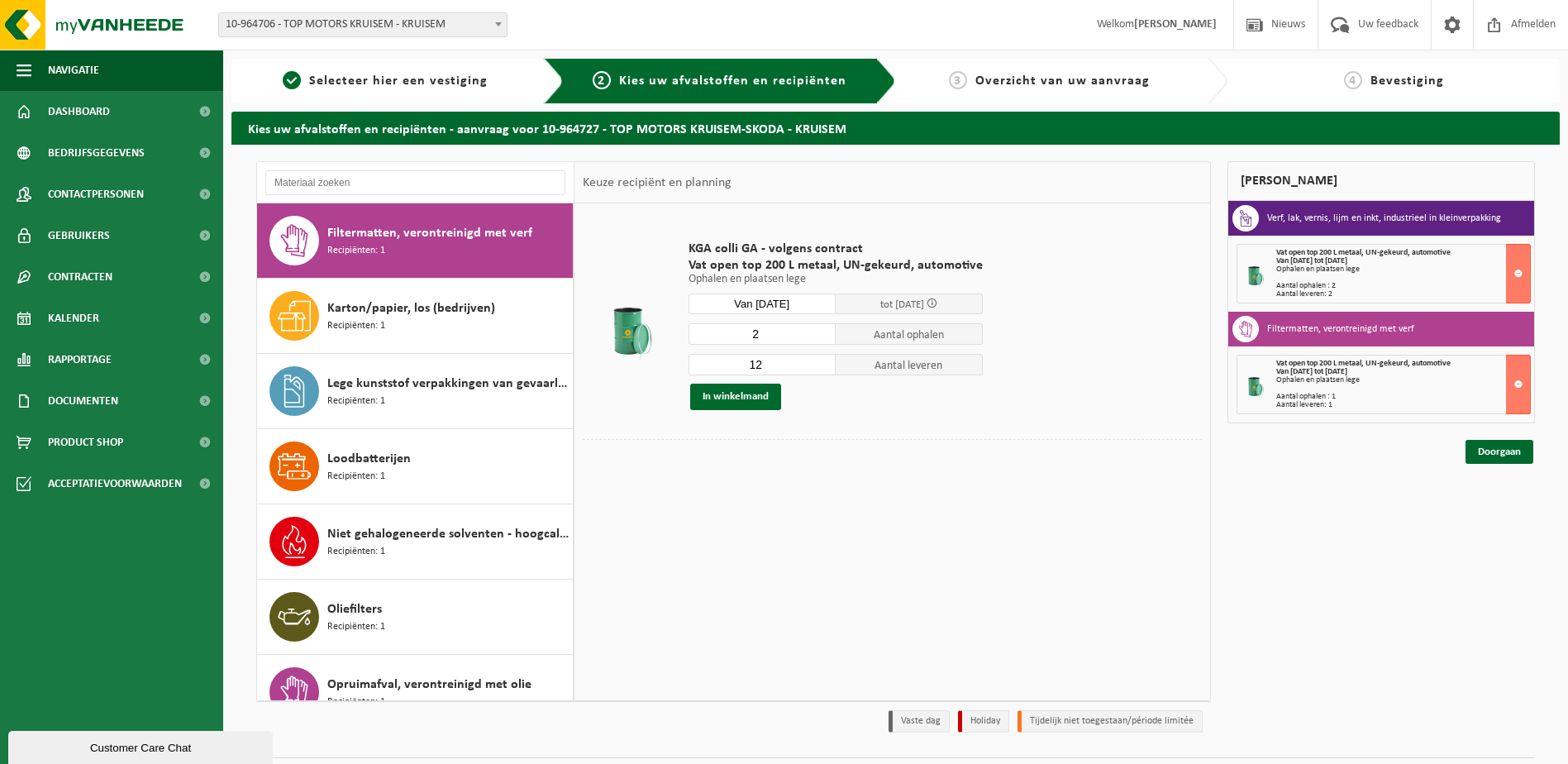
drag, startPoint x: 781, startPoint y: 367, endPoint x: 692, endPoint y: 372, distance: 89.1
click at [641, 372] on tr "KGA colli GA - volgens contract Vat open top 200 L metaal, UN-gekeurd, automoti…" at bounding box center [892, 326] width 619 height 228
type input "2"
click at [741, 395] on button "In winkelmand" at bounding box center [735, 396] width 91 height 26
click at [1480, 451] on link "Doorgaan" at bounding box center [1499, 451] width 68 height 24
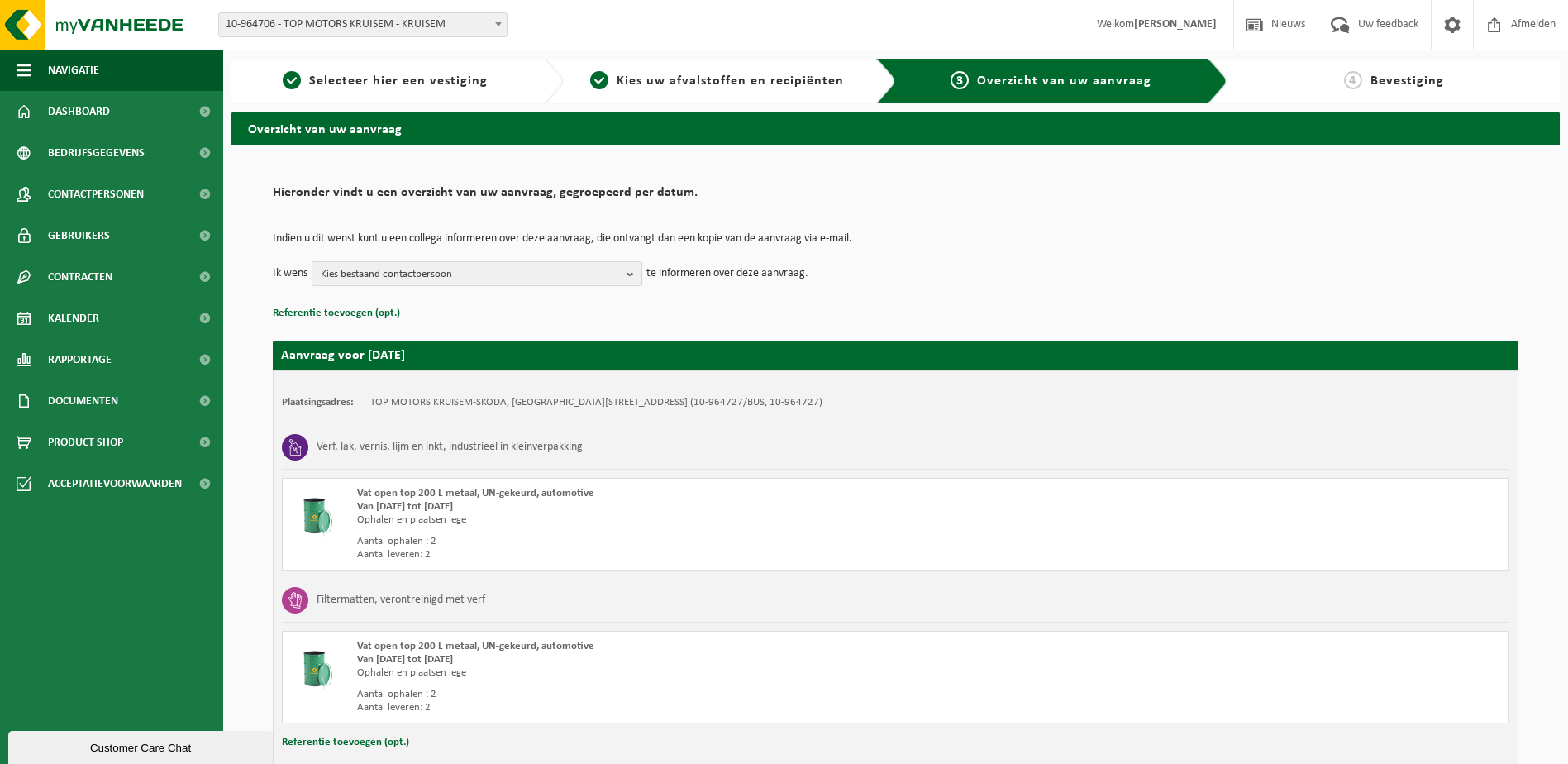
click at [491, 273] on span "Kies bestaand contactpersoon" at bounding box center [470, 274] width 300 height 25
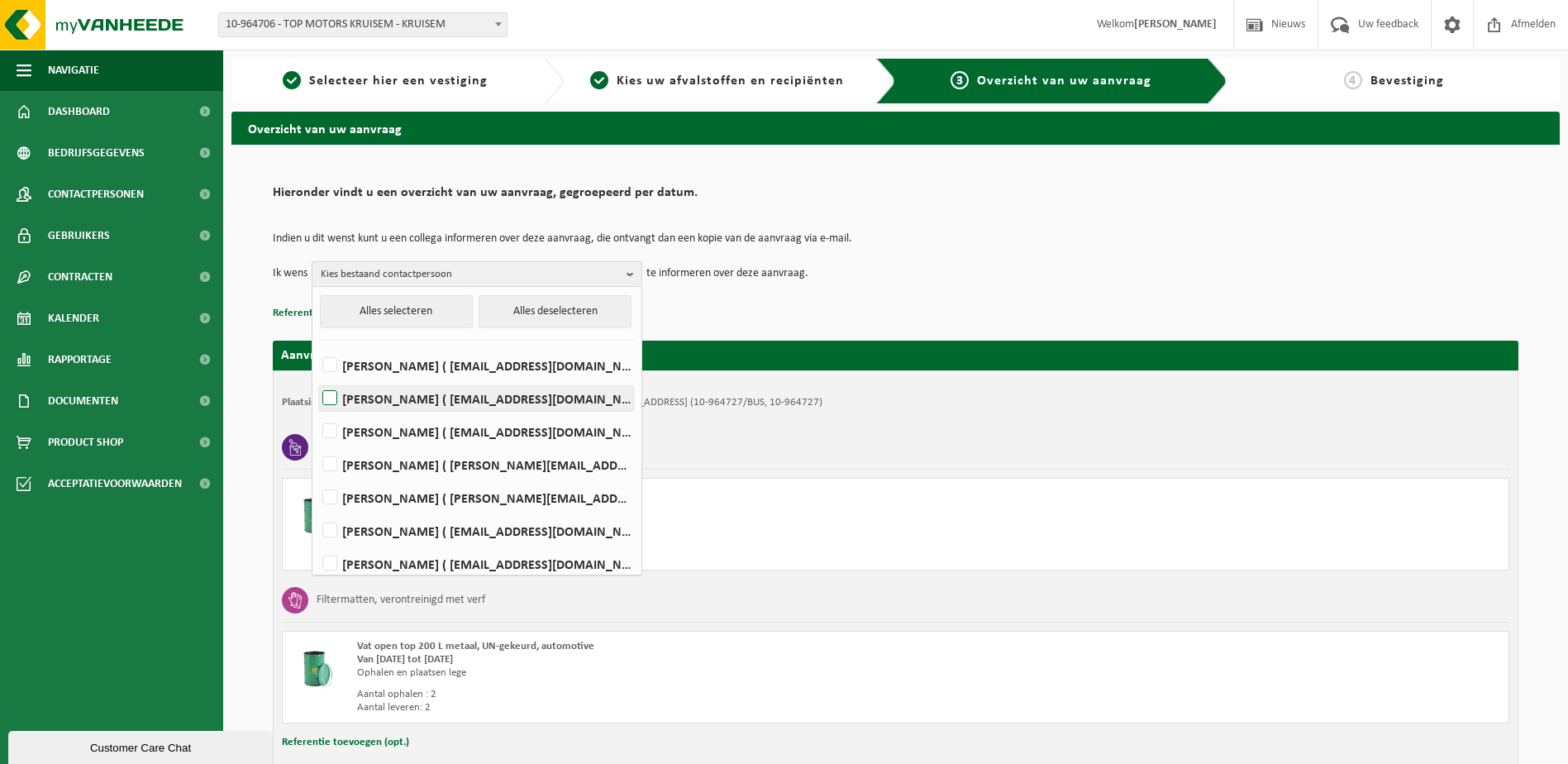
click at [343, 398] on label "TIM LEFEVRE ( tim.lefevre@topmotors.be )" at bounding box center [475, 397] width 314 height 25
click at [317, 378] on input "TIM LEFEVRE ( tim.lefevre@topmotors.be )" at bounding box center [316, 377] width 1 height 1
checkbox input "true"
click at [1079, 247] on td "Indien u dit wenst kunt u een collega informeren over deze aanvraag, die ontvan…" at bounding box center [895, 247] width 1245 height 28
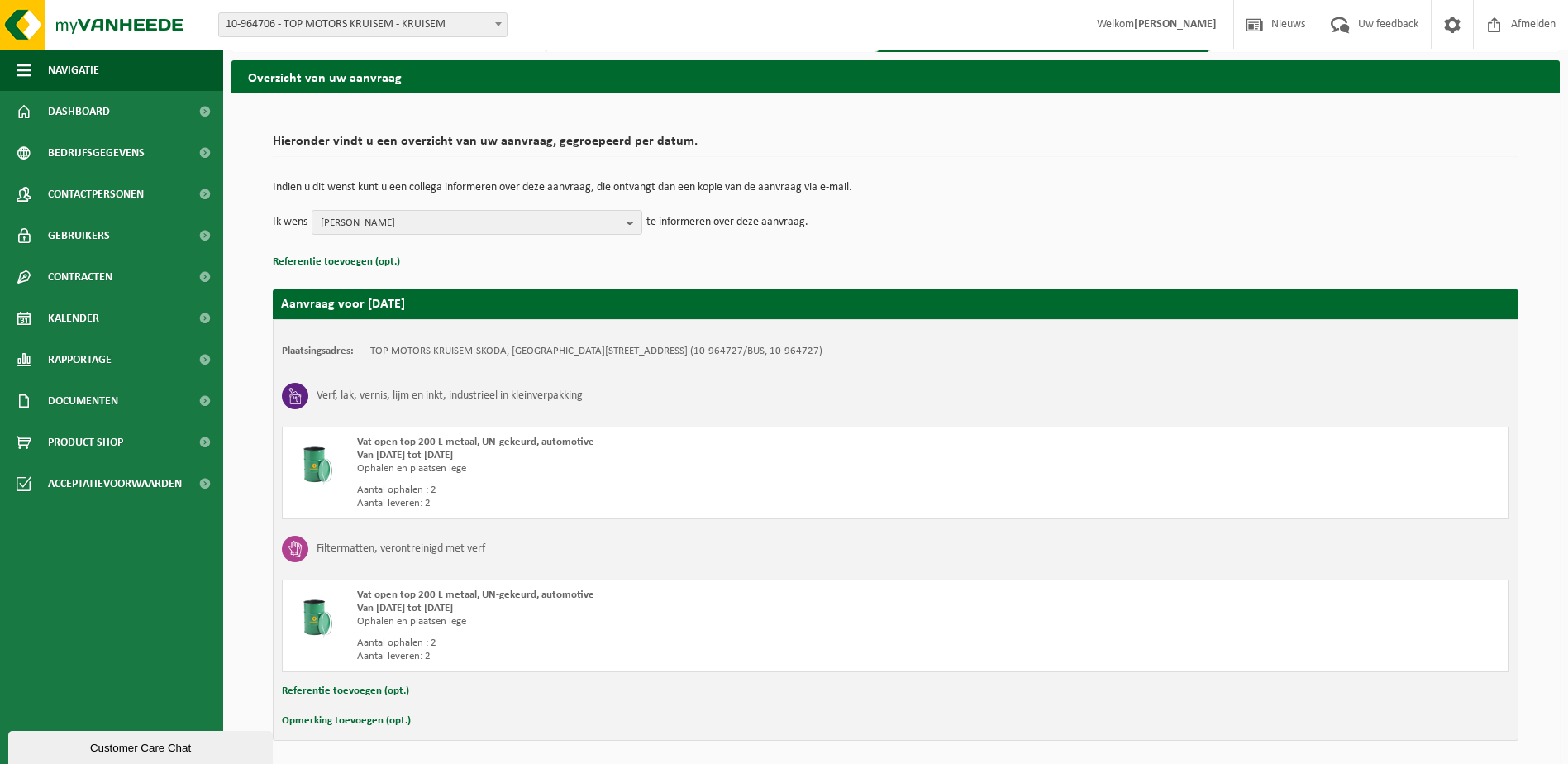
scroll to position [112, 0]
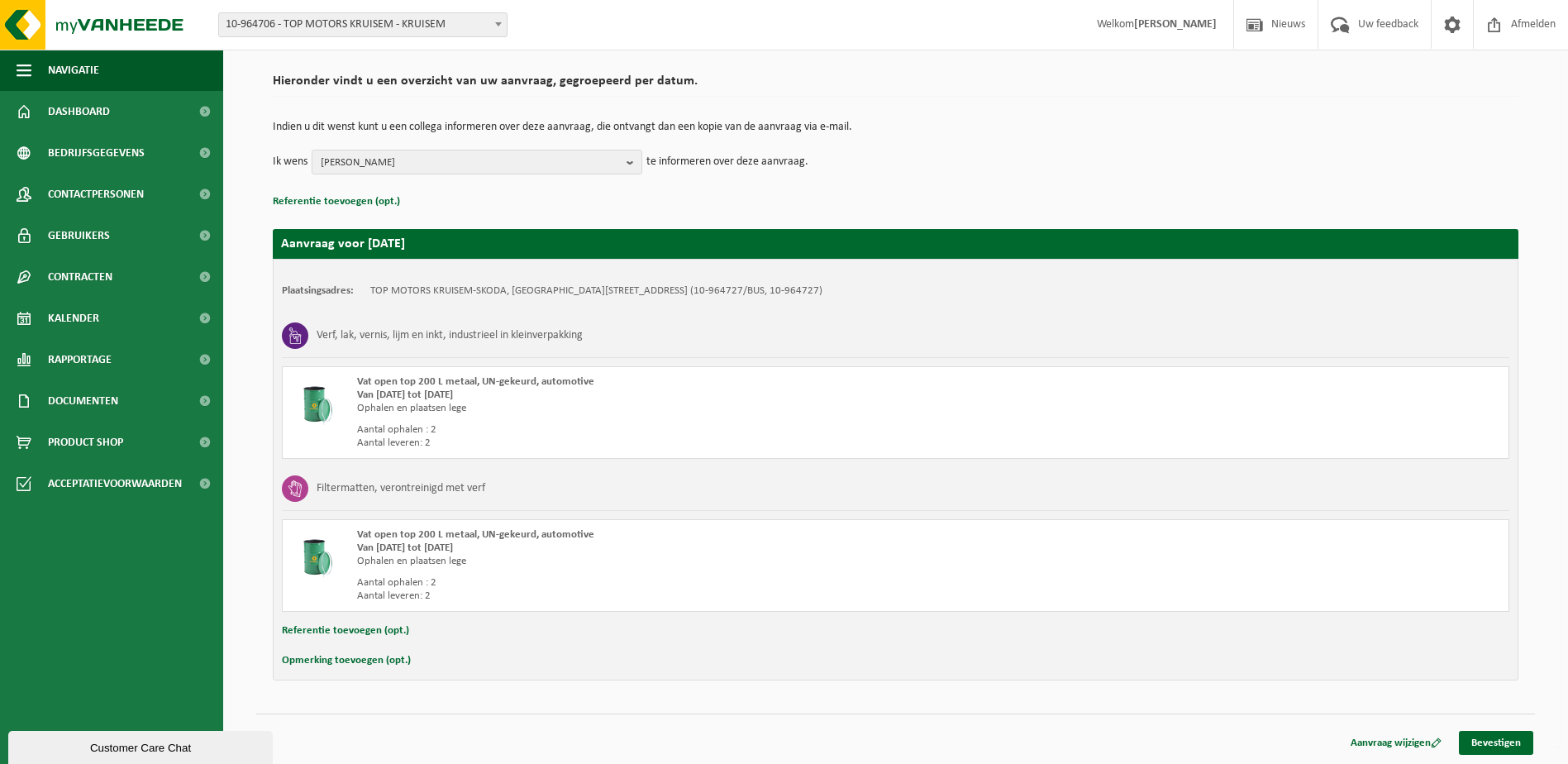
drag, startPoint x: 391, startPoint y: 549, endPoint x: 554, endPoint y: 549, distance: 163.0
click at [554, 549] on div "Van 2025-10-15 tot 2025-10-21" at bounding box center [660, 547] width 605 height 13
click at [1475, 741] on link "Bevestigen" at bounding box center [1496, 743] width 74 height 24
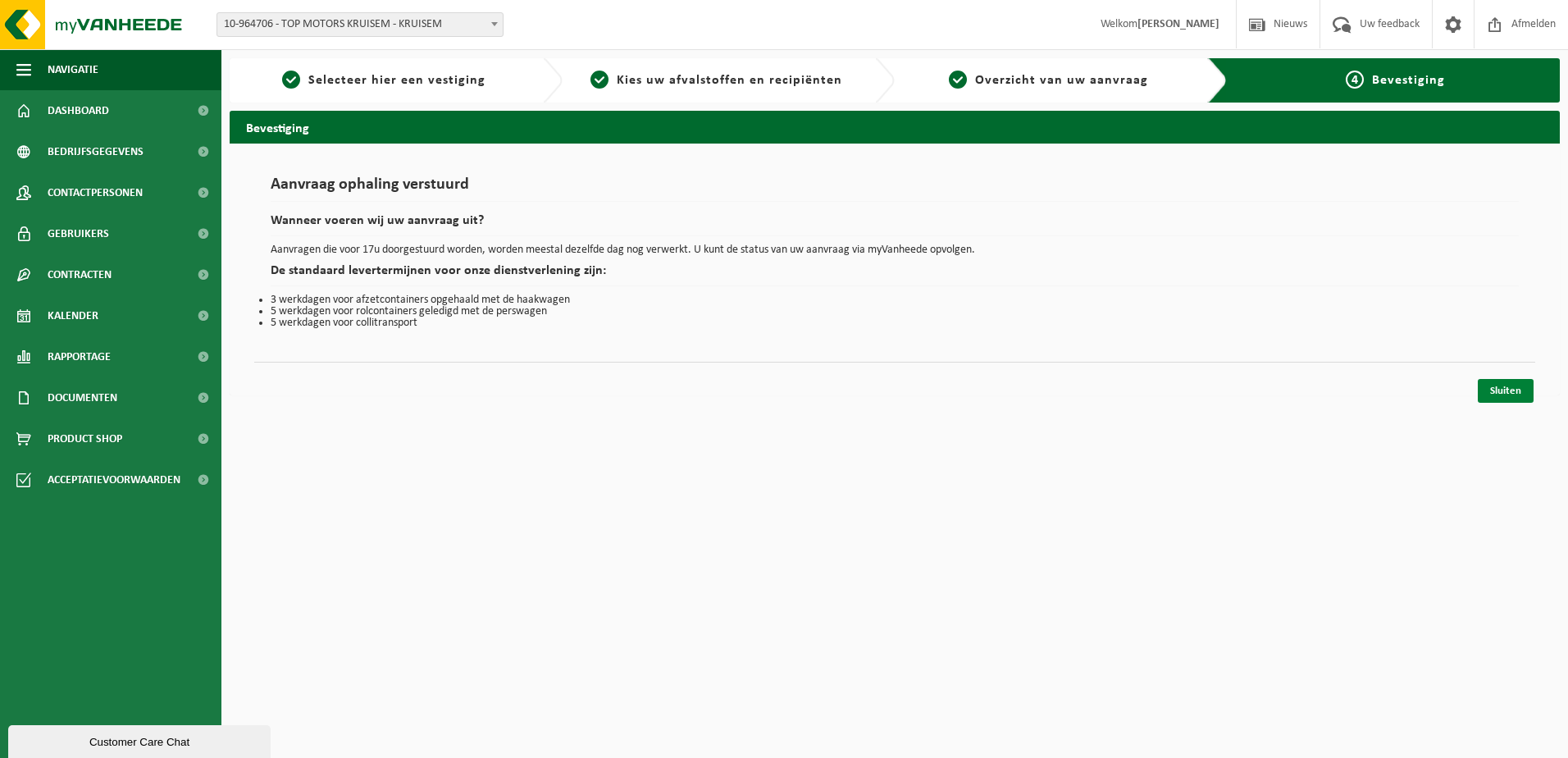
click at [1506, 393] on link "Sluiten" at bounding box center [1506, 390] width 56 height 24
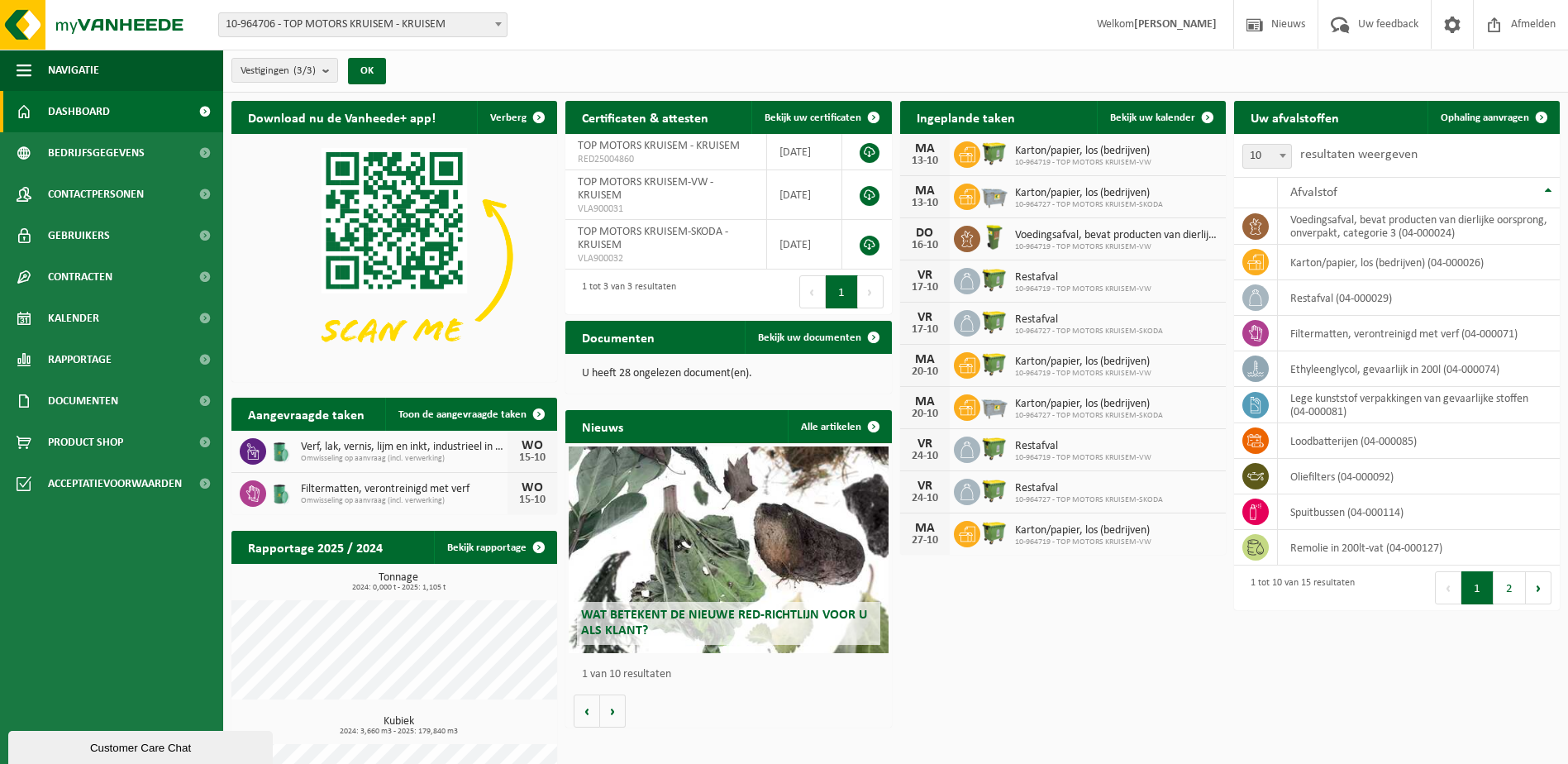
drag, startPoint x: 520, startPoint y: 457, endPoint x: 547, endPoint y: 460, distance: 27.2
click at [547, 460] on div "15-10" at bounding box center [531, 458] width 33 height 12
drag, startPoint x: 547, startPoint y: 460, endPoint x: 413, endPoint y: 448, distance: 134.5
click at [414, 448] on span "Verf, lak, vernis, lijm en inkt, industrieel in kleinverpakking" at bounding box center [403, 446] width 207 height 13
click at [281, 455] on img at bounding box center [280, 449] width 28 height 28
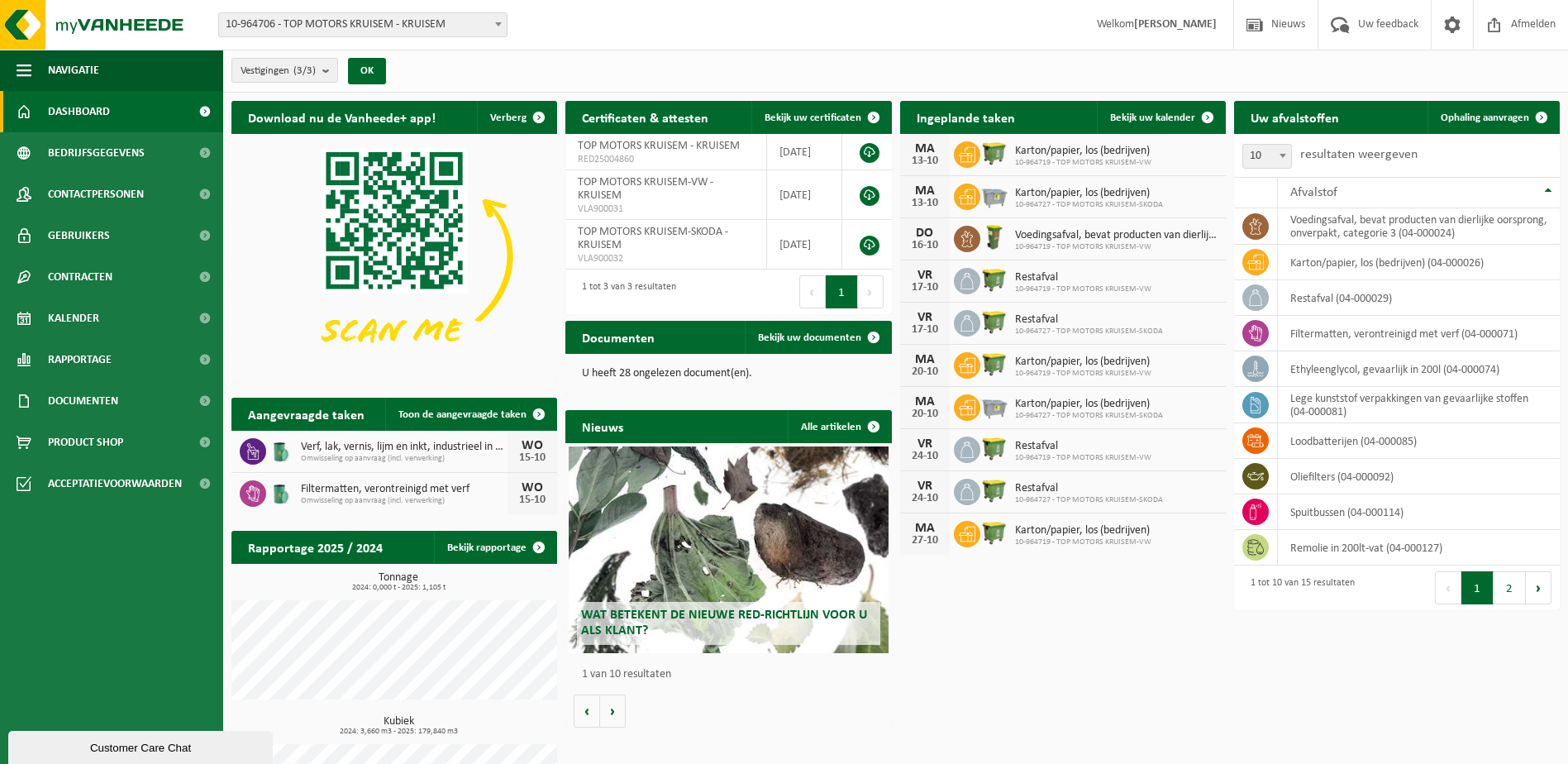
click at [281, 455] on img at bounding box center [280, 449] width 28 height 28
click at [531, 446] on div "WO" at bounding box center [531, 444] width 33 height 13
click at [1054, 624] on div "Download nu de Vanheede+ app! Verberg Certificaten & attesten Bekijk uw certifi…" at bounding box center [896, 476] width 1336 height 767
click at [1381, 28] on span "Uw feedback" at bounding box center [1388, 24] width 69 height 49
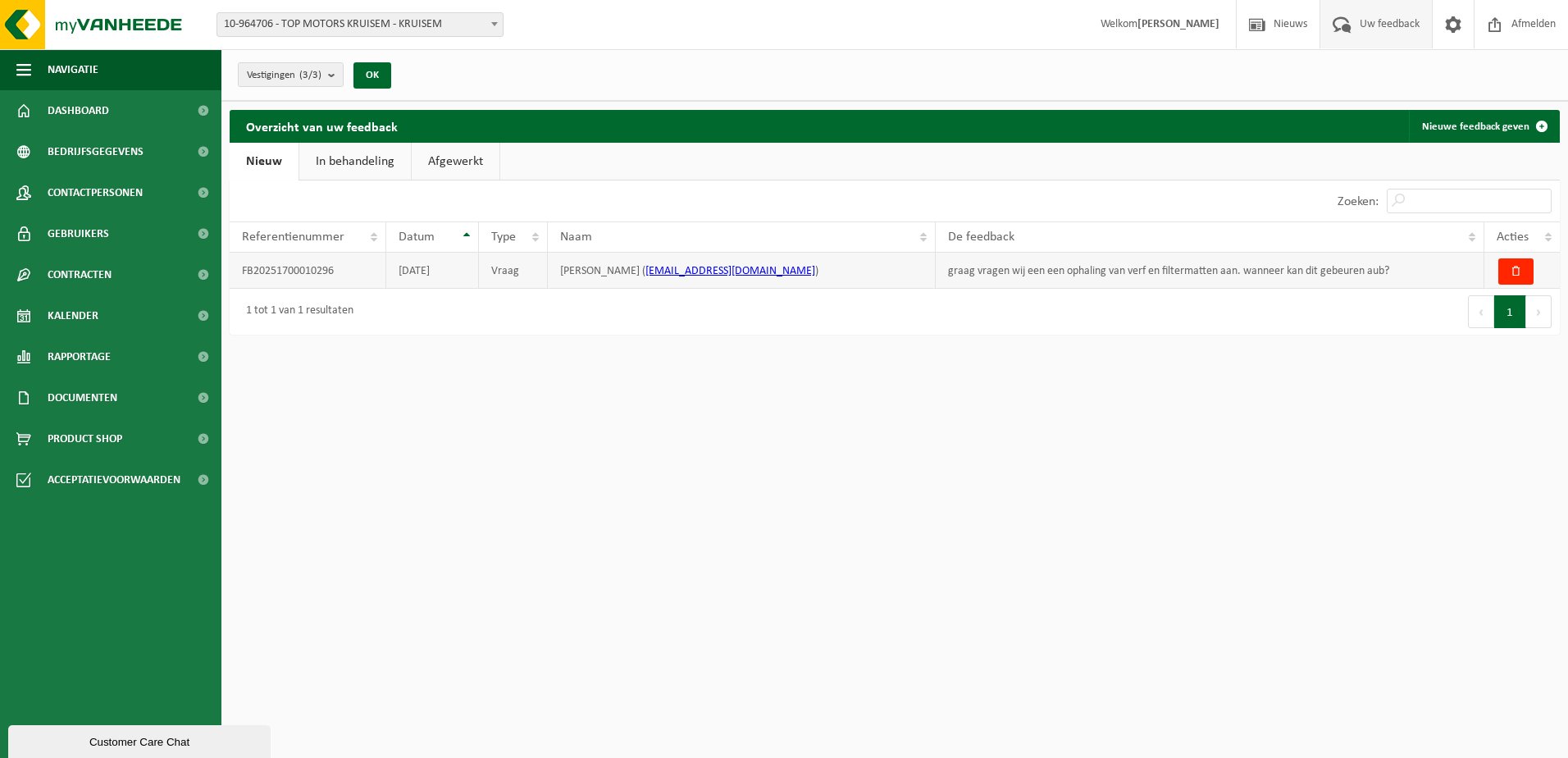
click at [407, 277] on td "18-08-2025" at bounding box center [432, 271] width 92 height 36
drag, startPoint x: 414, startPoint y: 273, endPoint x: 495, endPoint y: 275, distance: 81.0
click at [495, 275] on tr "FB20251700010296 18-08-2025 Vraag CELINE VANDERHAEGHEN ( celine.vanderhaeghen@t…" at bounding box center [895, 271] width 1330 height 36
drag, startPoint x: 495, startPoint y: 275, endPoint x: 561, endPoint y: 430, distance: 168.5
click at [521, 414] on html "Vestiging: 10-964706 - TOP MOTORS KRUISEM - KRUISEM 10-964727 - TOP MOTORS KRUI…" at bounding box center [784, 379] width 1568 height 758
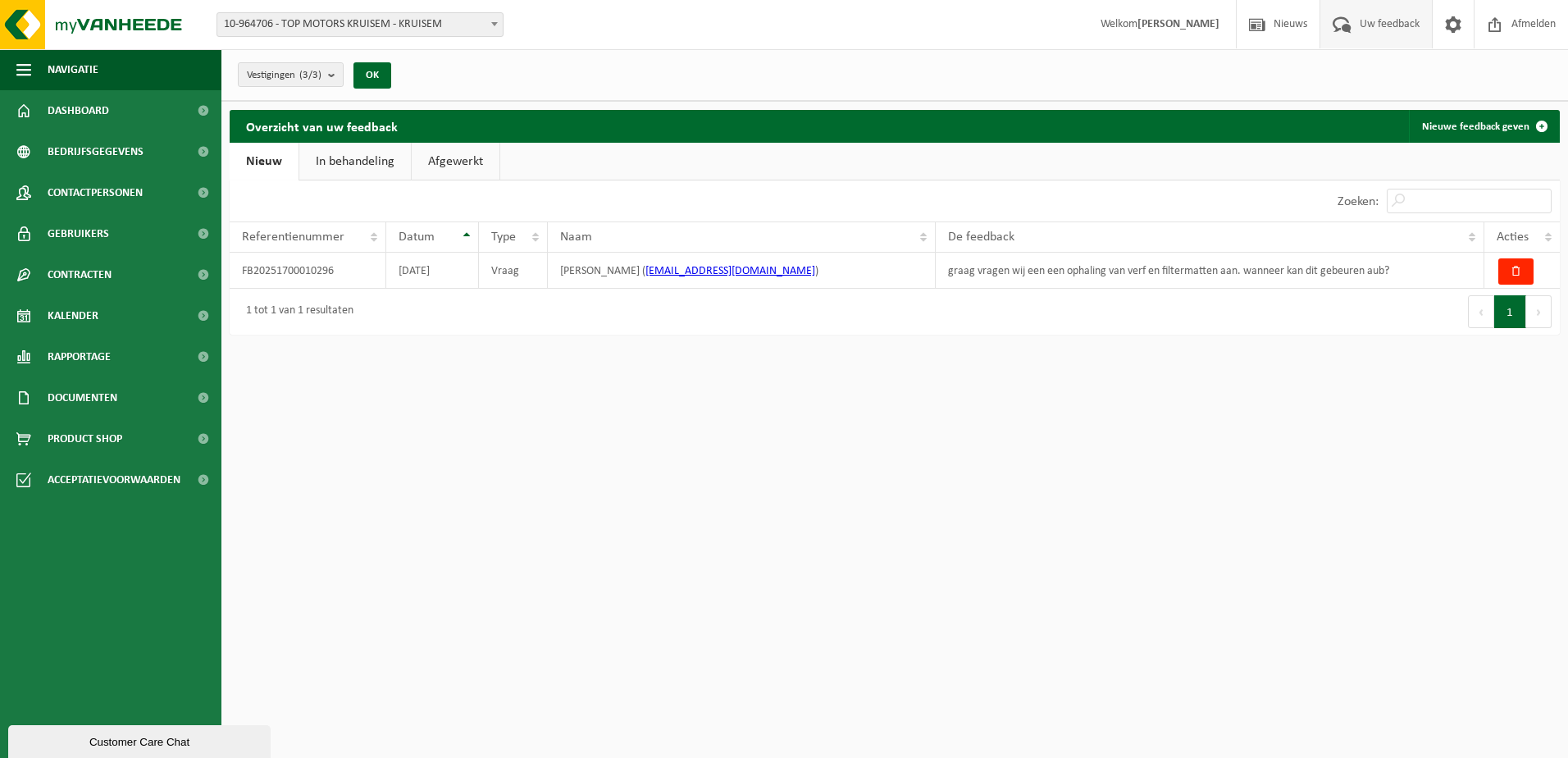
click at [342, 161] on link "In behandeling" at bounding box center [355, 162] width 112 height 38
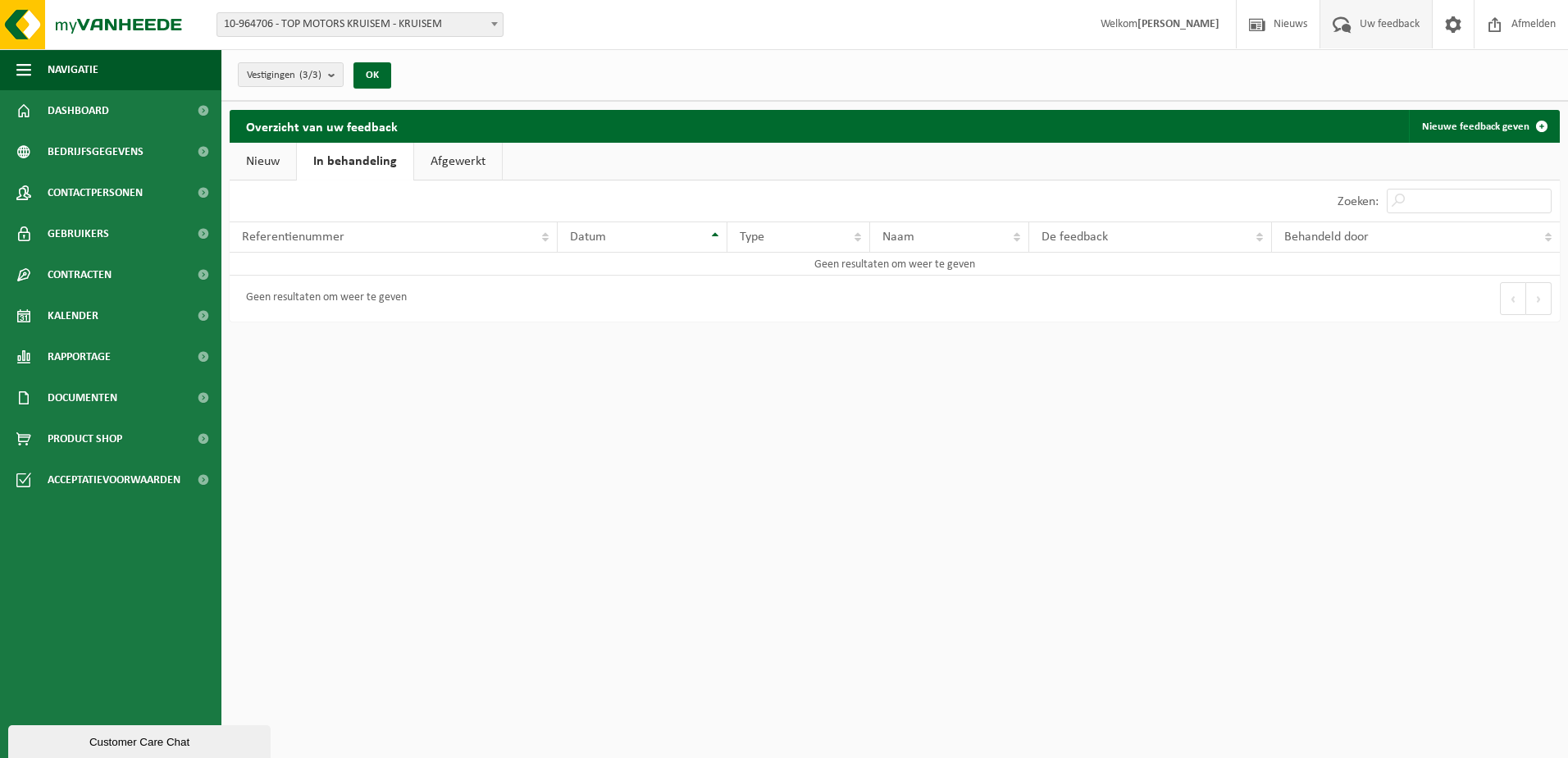
click at [292, 172] on link "Nieuw" at bounding box center [263, 162] width 66 height 38
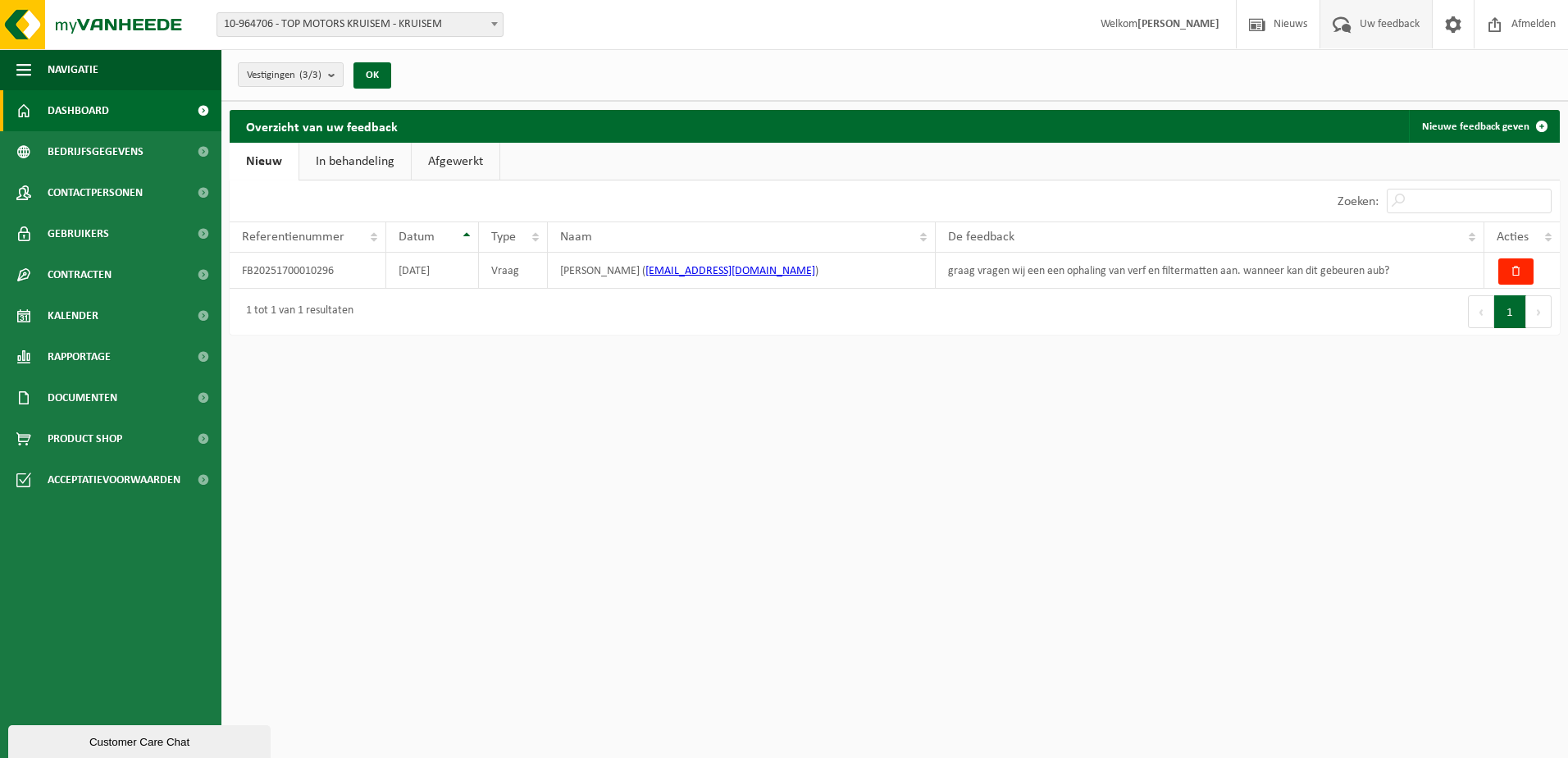
click at [78, 99] on span "Dashboard" at bounding box center [78, 110] width 61 height 41
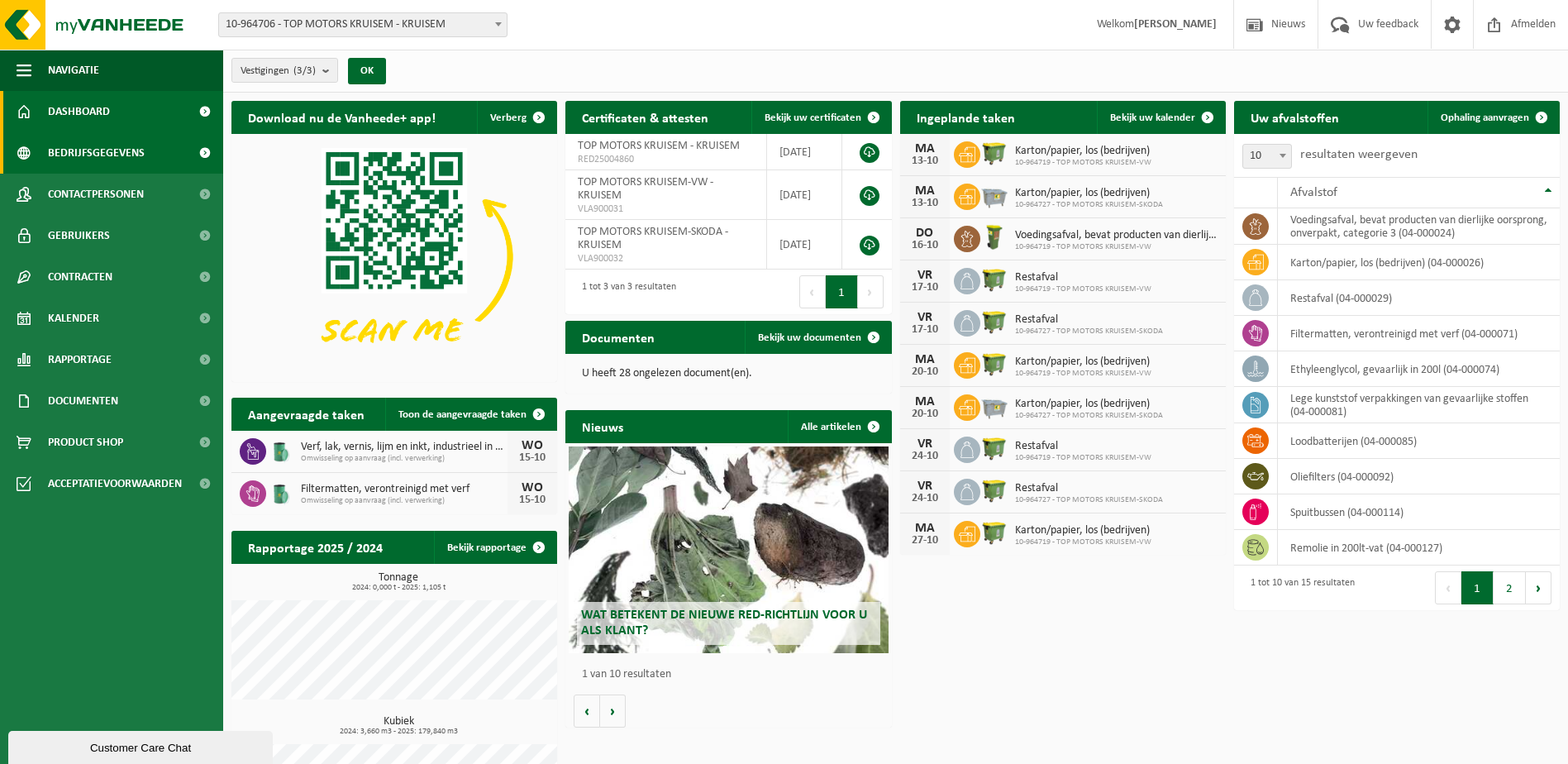
click at [84, 160] on span "Bedrijfsgegevens" at bounding box center [96, 152] width 97 height 41
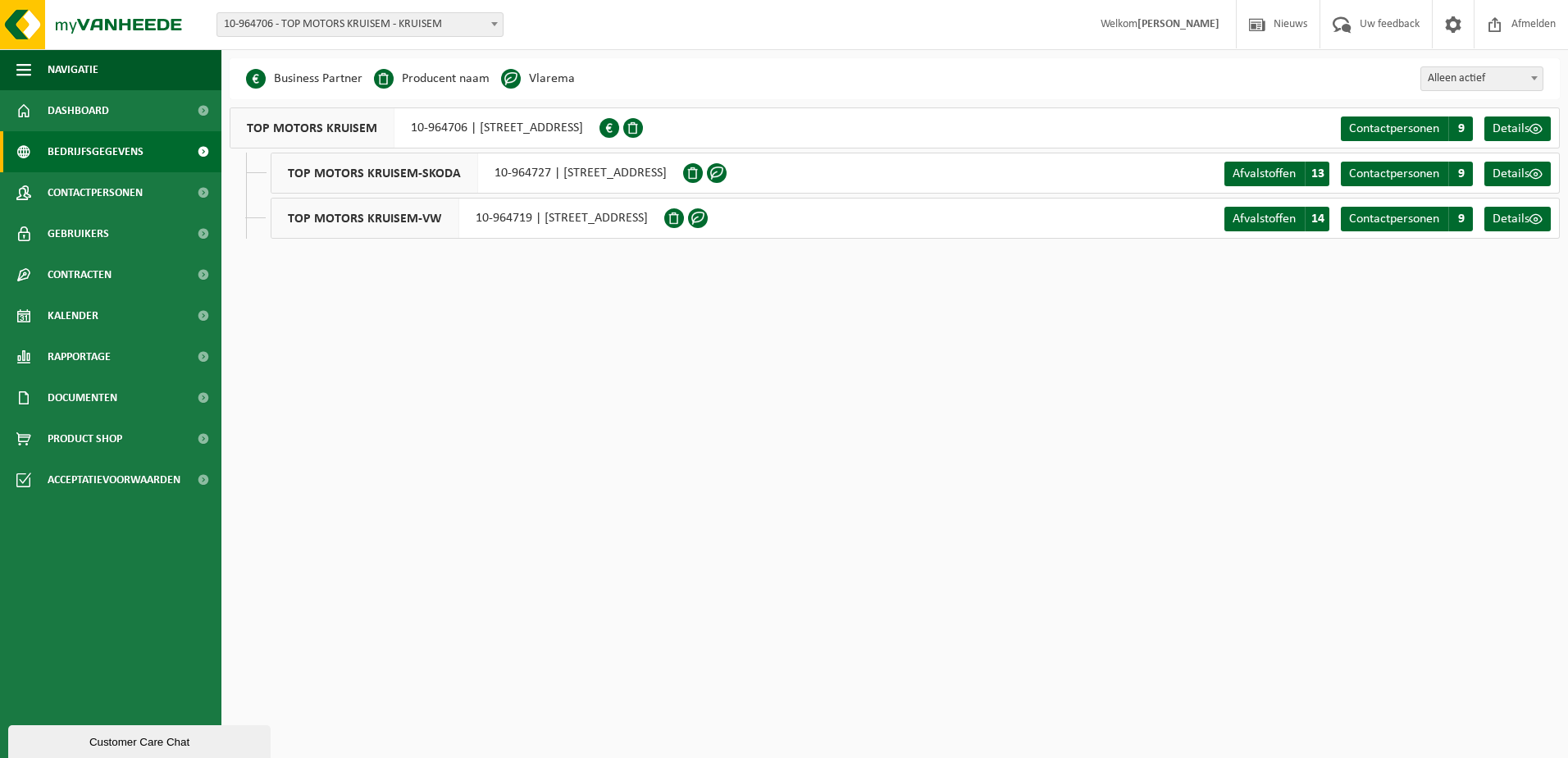
drag, startPoint x: 1121, startPoint y: 424, endPoint x: 844, endPoint y: 421, distance: 277.0
click at [844, 421] on html "Vestiging: 10-964706 - TOP MOTORS KRUISEM - KRUISEM 10-964727 - TOP MOTORS KRUI…" at bounding box center [784, 379] width 1568 height 758
click at [941, 457] on html "Vestiging: 10-964706 - TOP MOTORS KRUISEM - KRUISEM 10-964727 - TOP MOTORS KRUI…" at bounding box center [784, 379] width 1568 height 758
click at [768, 450] on html "Vestiging: 10-964706 - TOP MOTORS KRUISEM - KRUISEM 10-964727 - TOP MOTORS KRUI…" at bounding box center [784, 379] width 1568 height 758
drag, startPoint x: 89, startPoint y: 317, endPoint x: 486, endPoint y: 359, distance: 399.2
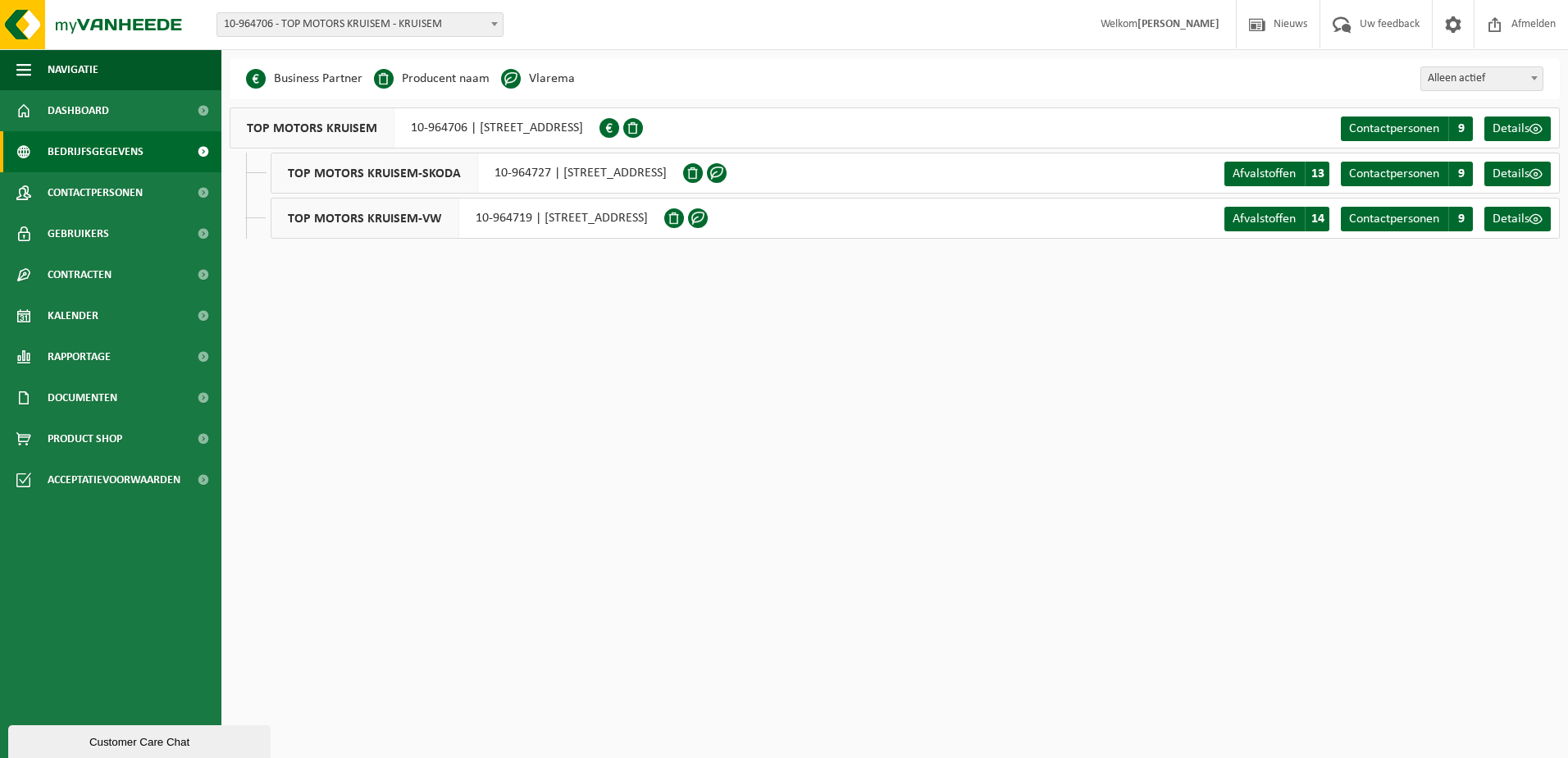
click at [89, 317] on span "Kalender" at bounding box center [72, 315] width 51 height 41
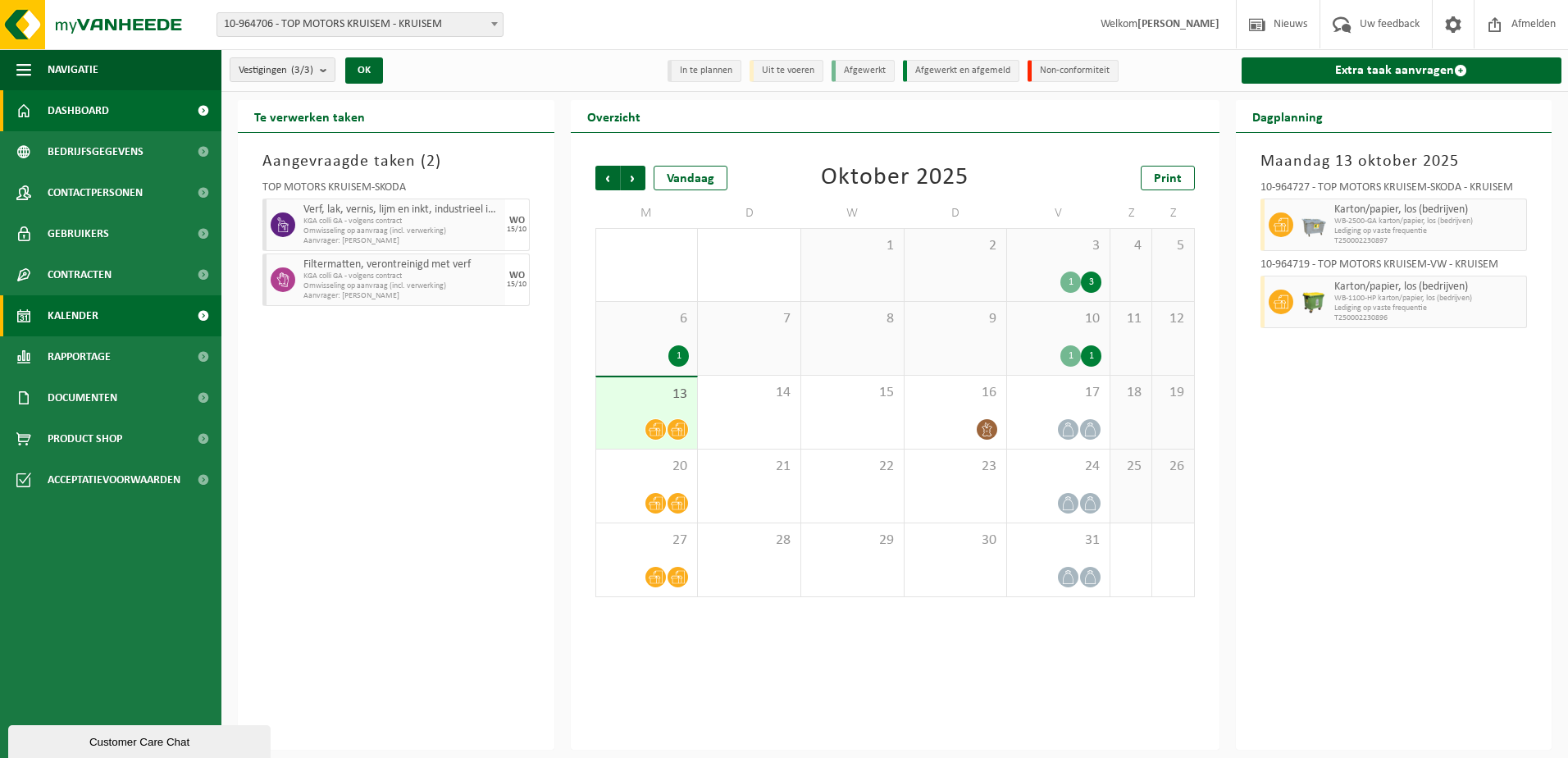
drag, startPoint x: 120, startPoint y: 110, endPoint x: 176, endPoint y: 108, distance: 56.0
click at [120, 110] on link "Dashboard" at bounding box center [110, 110] width 221 height 41
